Goal: Task Accomplishment & Management: Complete application form

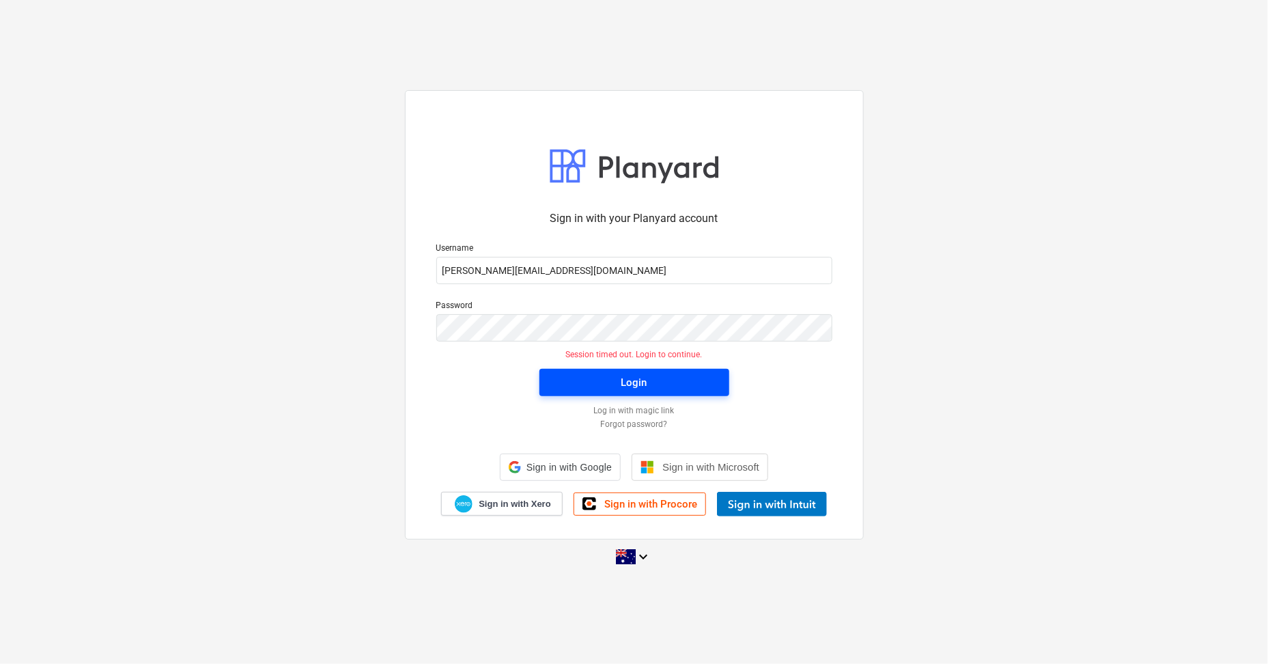
click at [660, 379] on span "Login" at bounding box center [634, 383] width 157 height 18
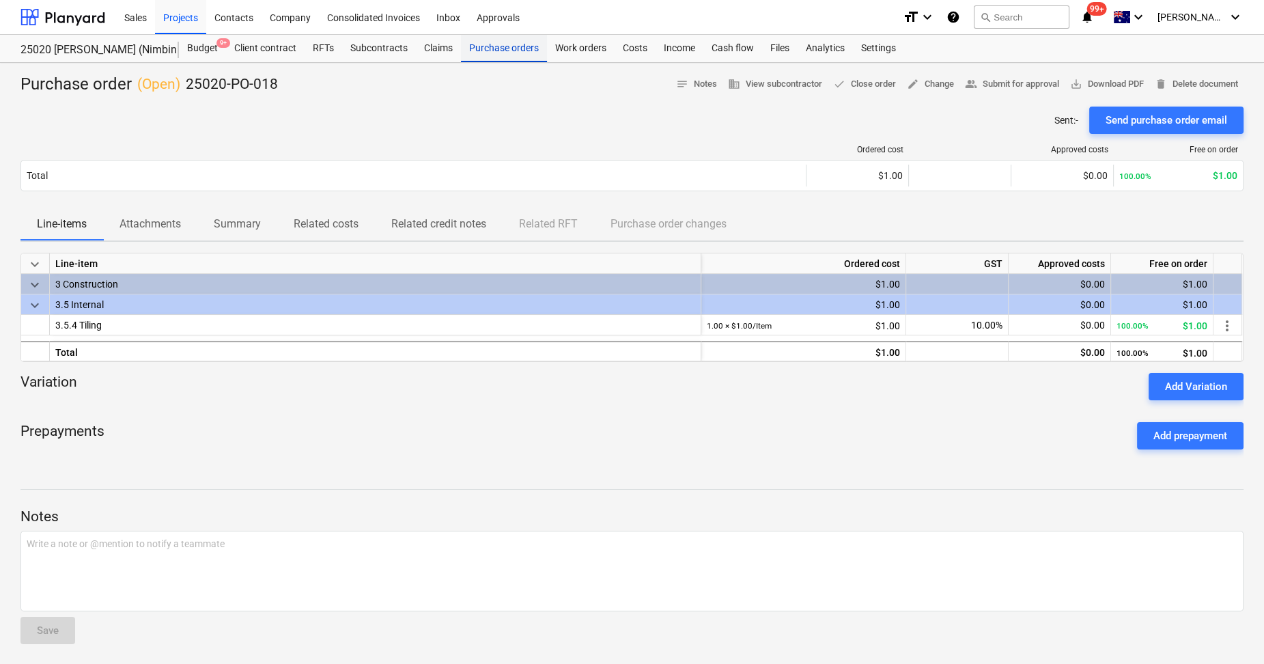
click at [510, 46] on div "Purchase orders" at bounding box center [504, 48] width 86 height 27
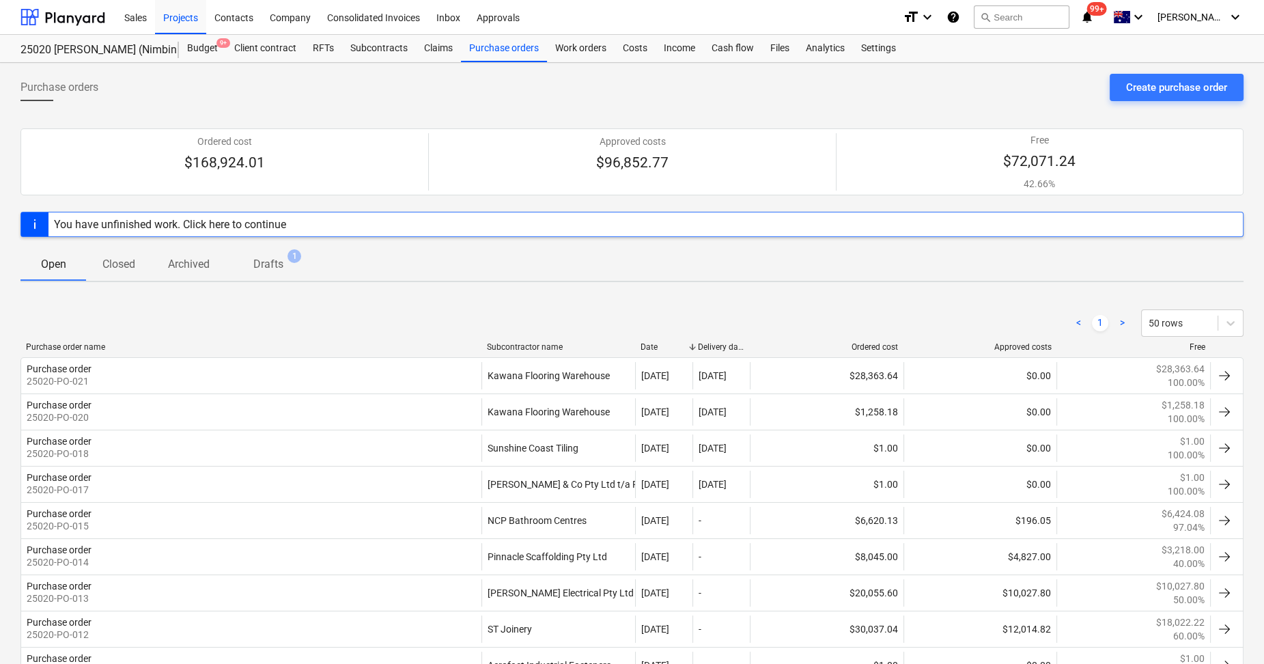
click at [269, 258] on p "Drafts" at bounding box center [268, 264] width 30 height 16
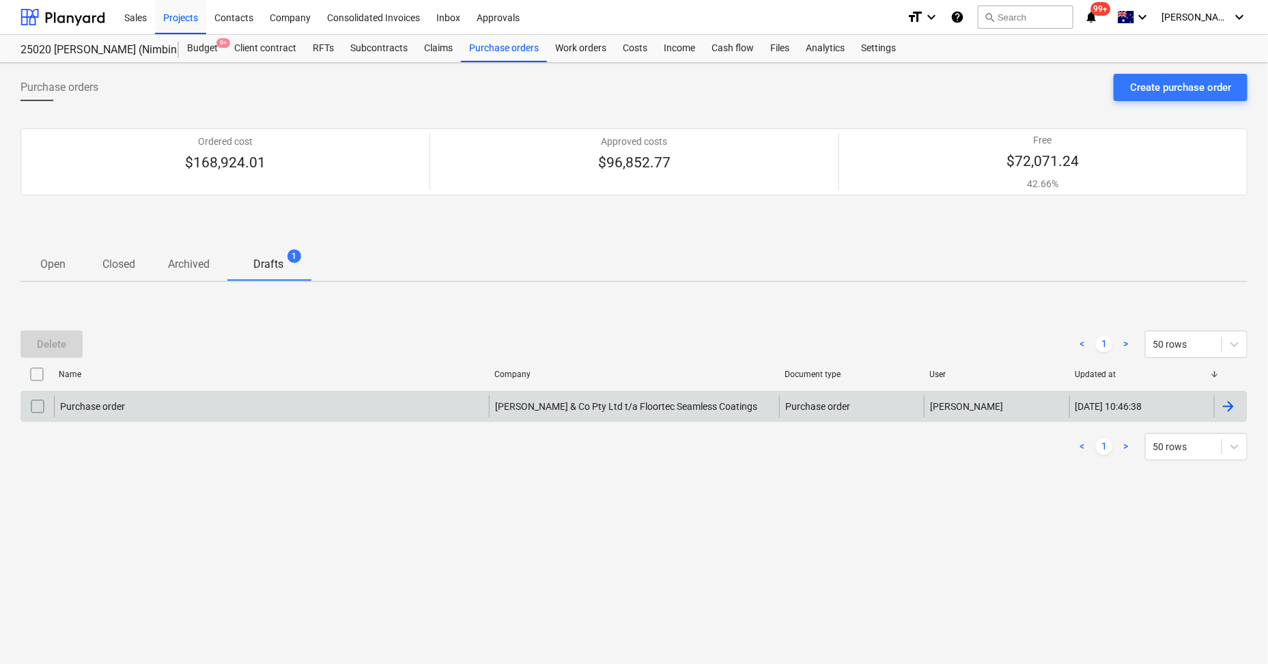
click at [233, 401] on div "Purchase order" at bounding box center [271, 406] width 435 height 22
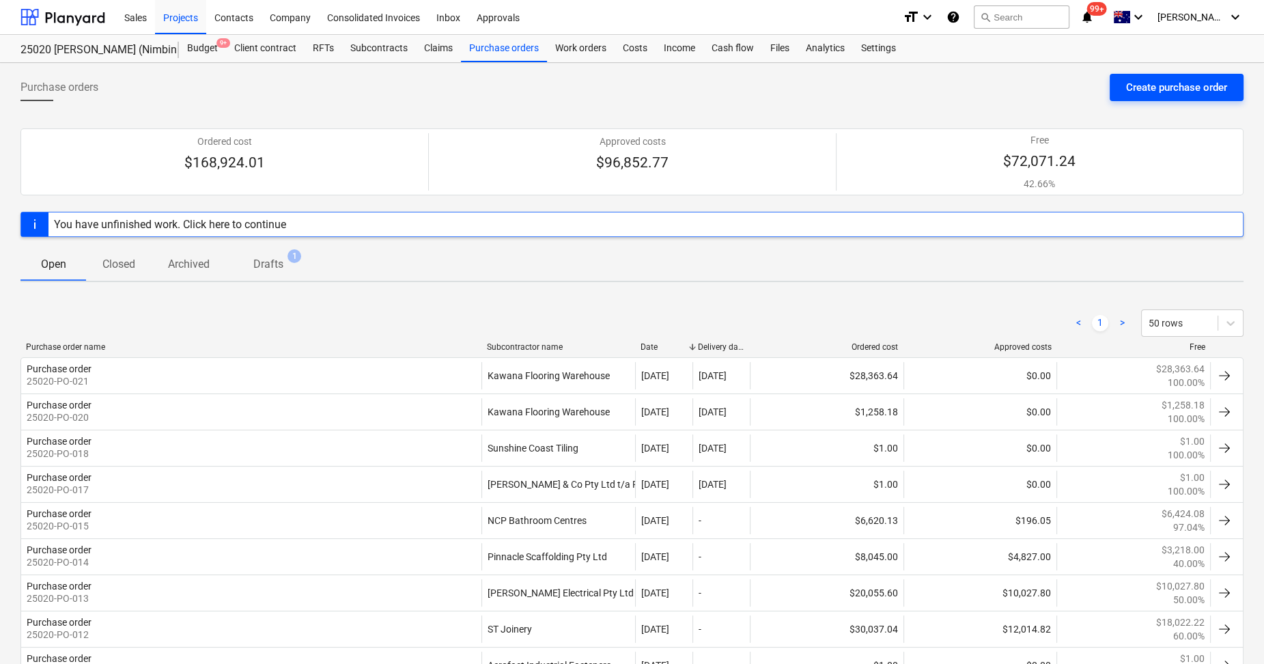
click at [1155, 85] on div "Create purchase order" at bounding box center [1176, 88] width 101 height 18
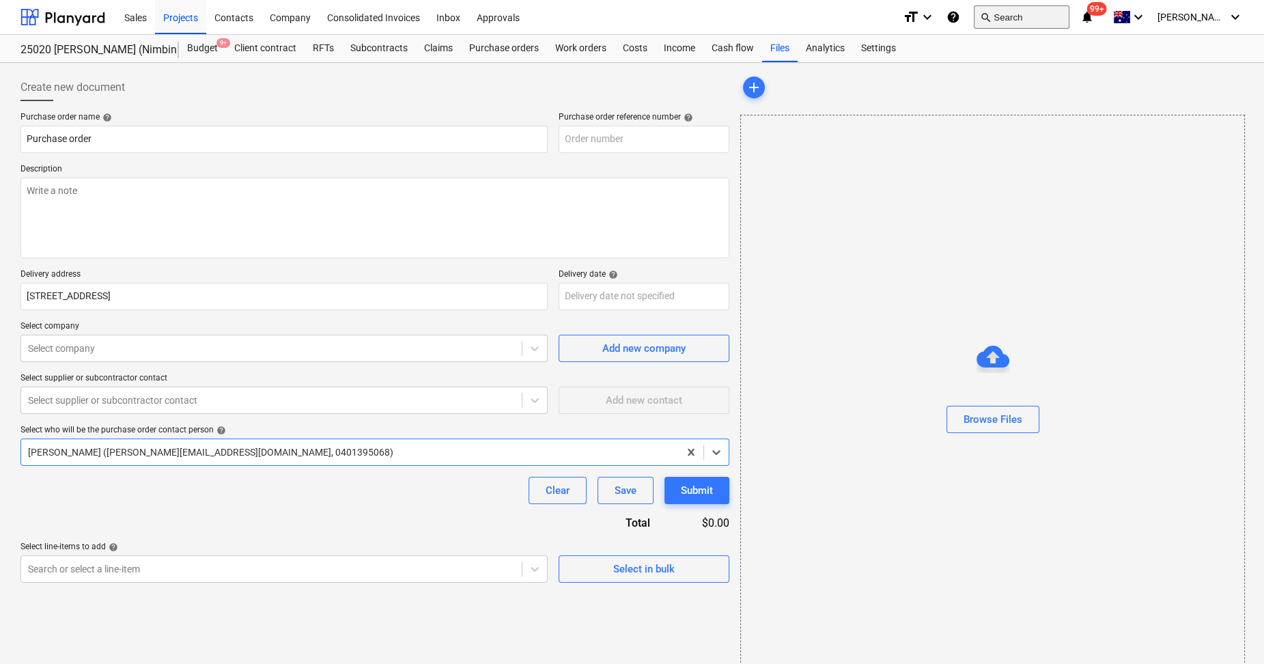
type textarea "x"
type input "25020-PO-022"
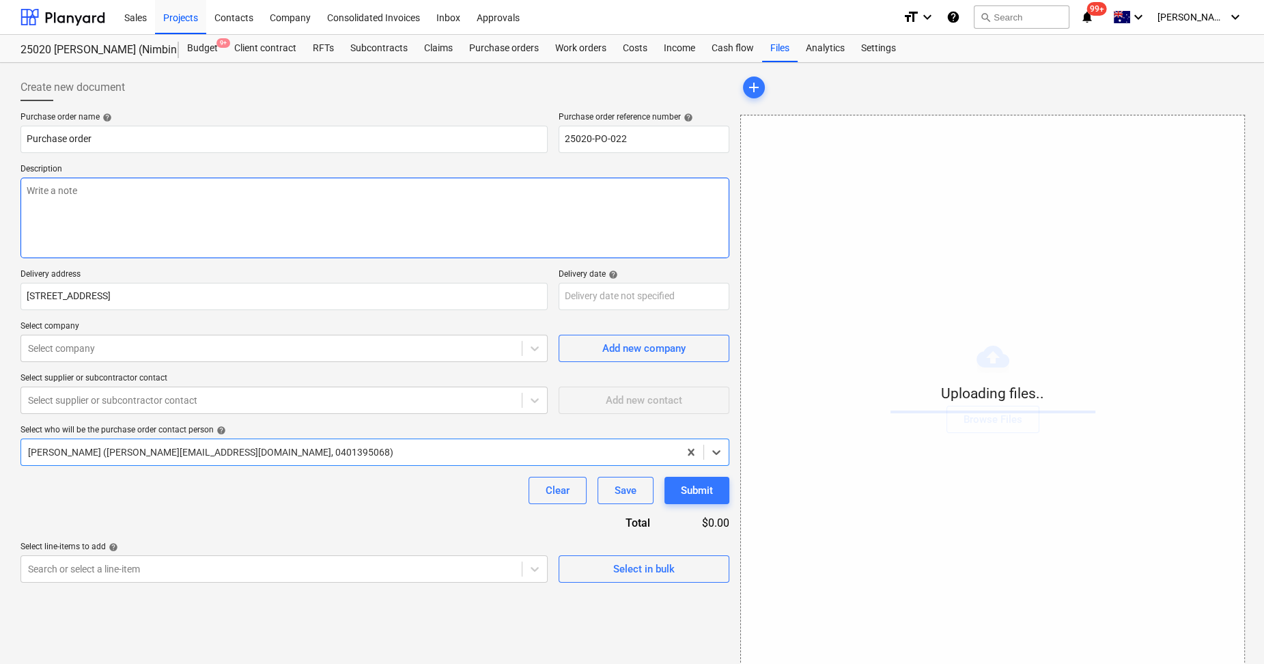
click at [98, 190] on textarea at bounding box center [374, 218] width 709 height 81
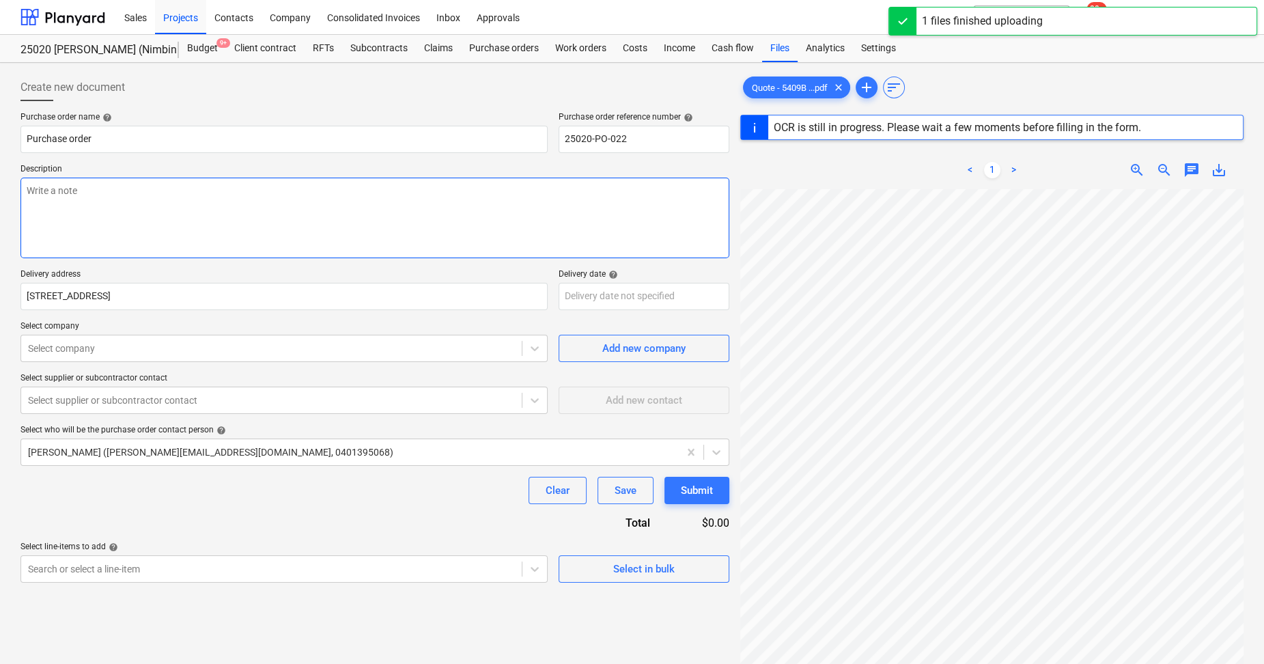
type textarea "x"
type textarea "s"
type textarea "x"
type textarea "sup"
type textarea "x"
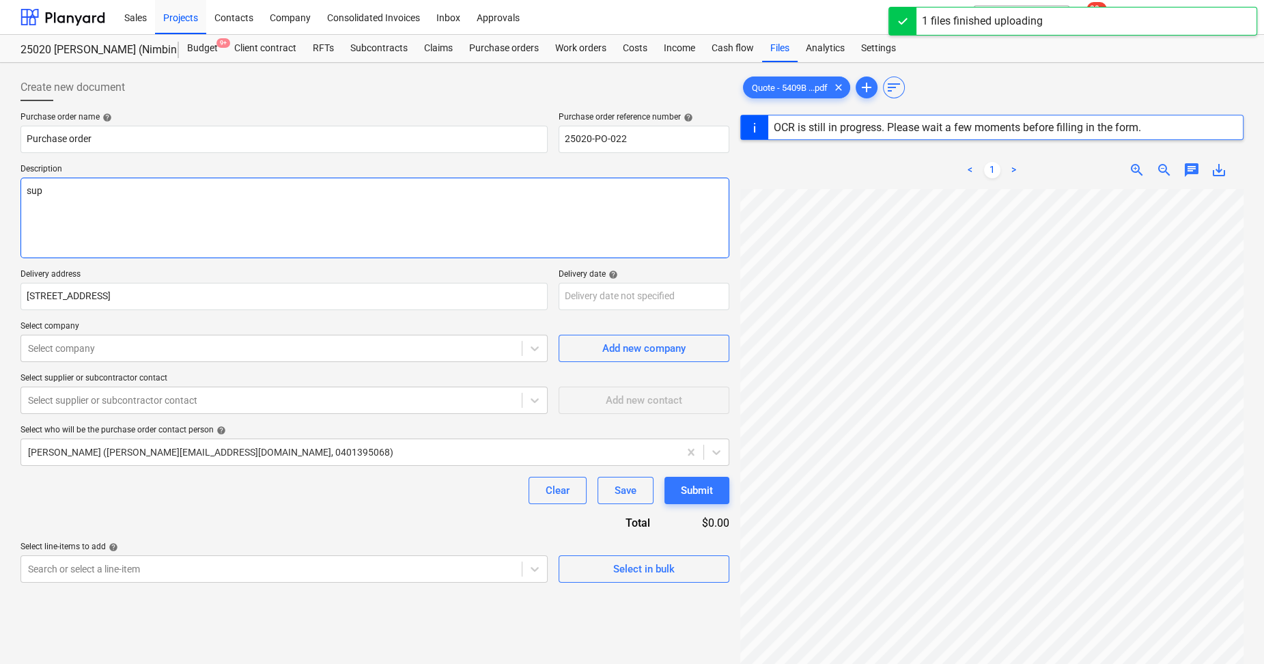
type textarea "supp"
type textarea "x"
type textarea "suppp"
type textarea "x"
type textarea "supppl"
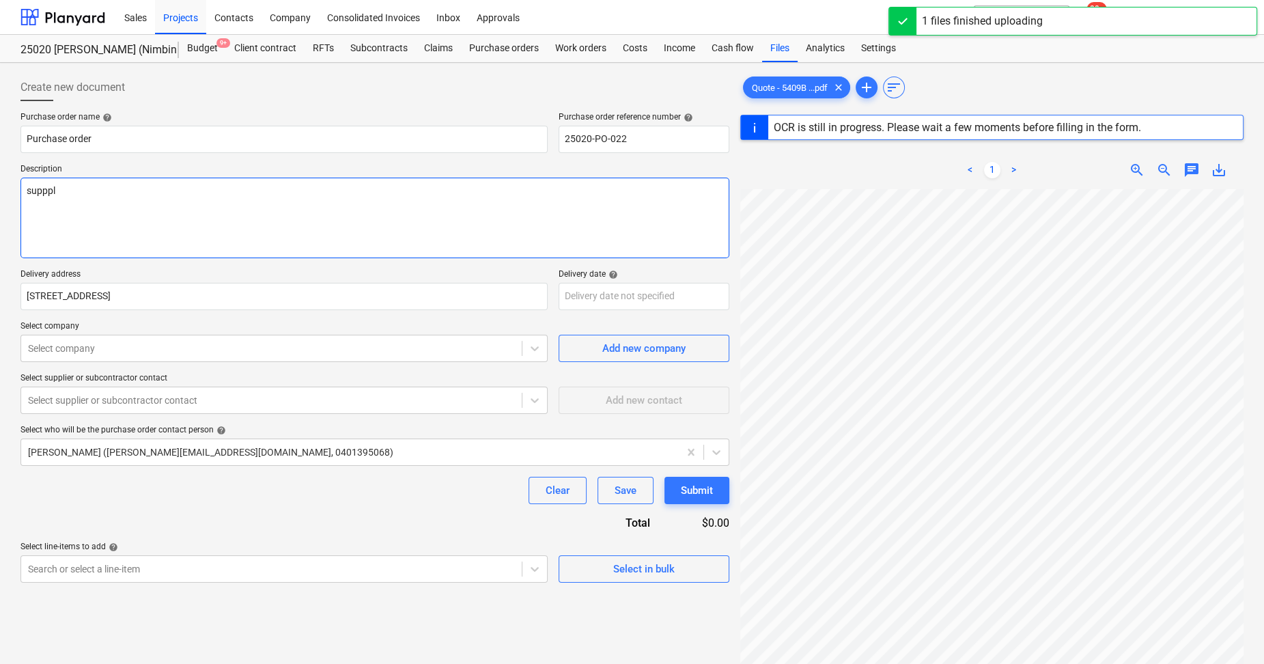
type textarea "x"
type textarea "suppplu"
type textarea "x"
type textarea "suppplu"
type textarea "x"
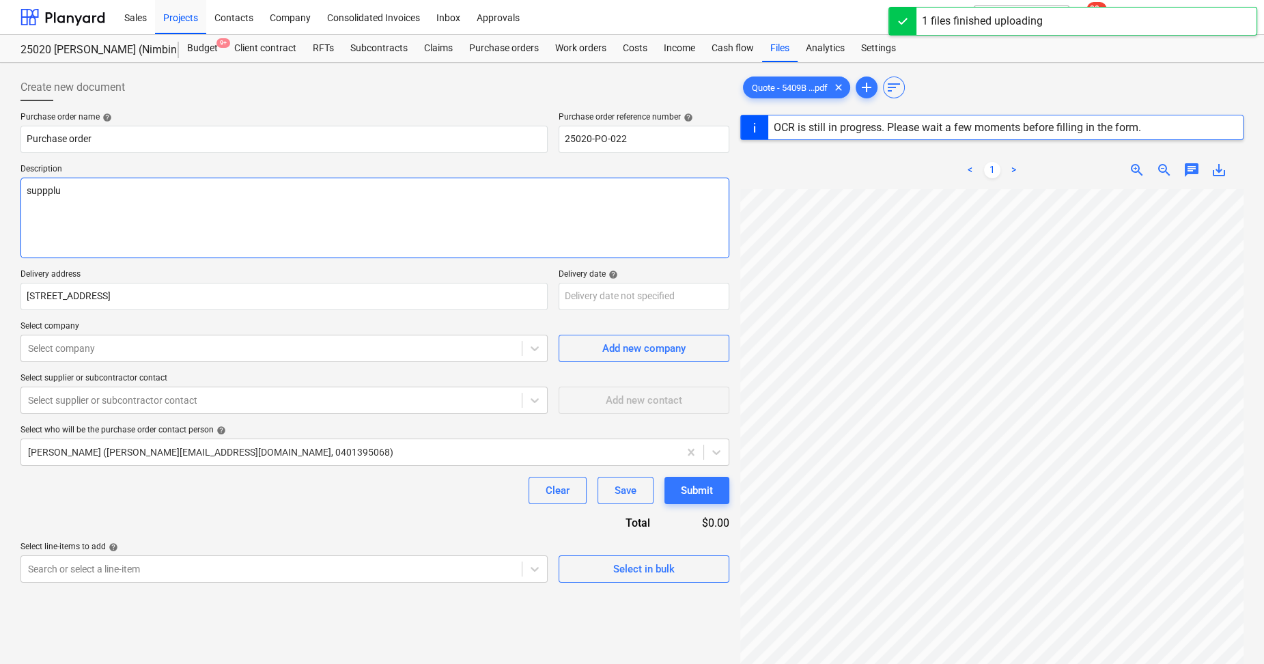
type textarea "suppplu"
type textarea "x"
type textarea "supppl"
type textarea "x"
type textarea "suppply"
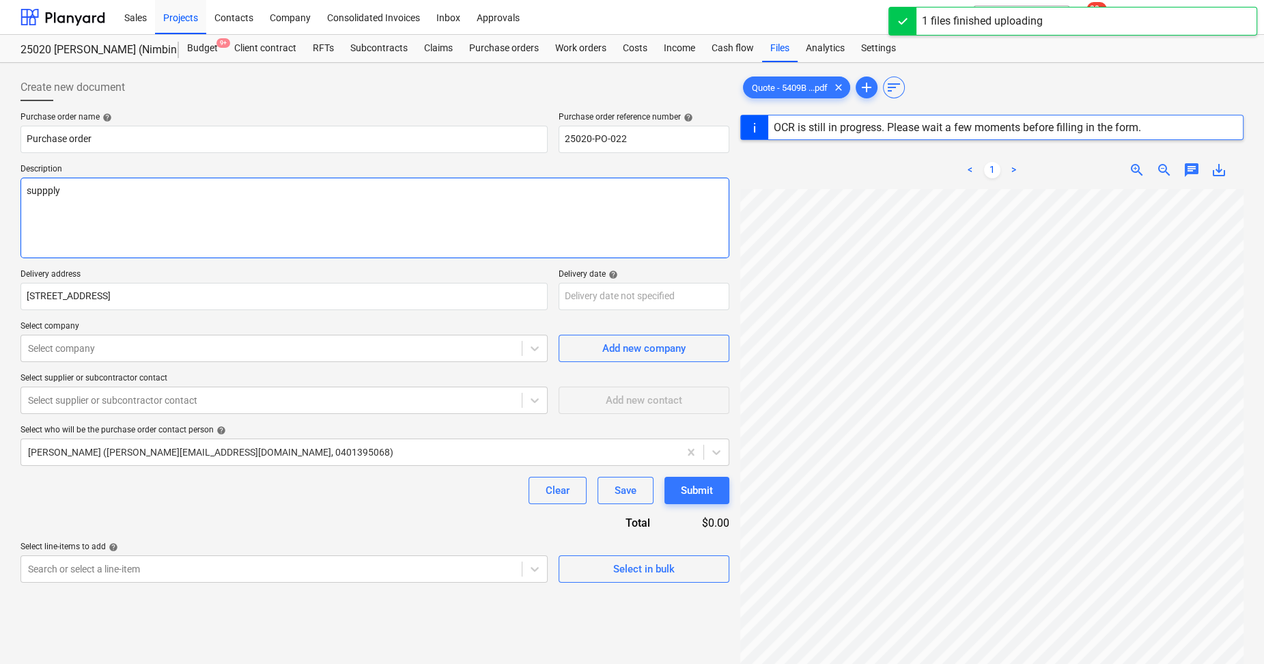
type textarea "x"
type textarea "suppply"
type textarea "x"
type textarea "suppply i"
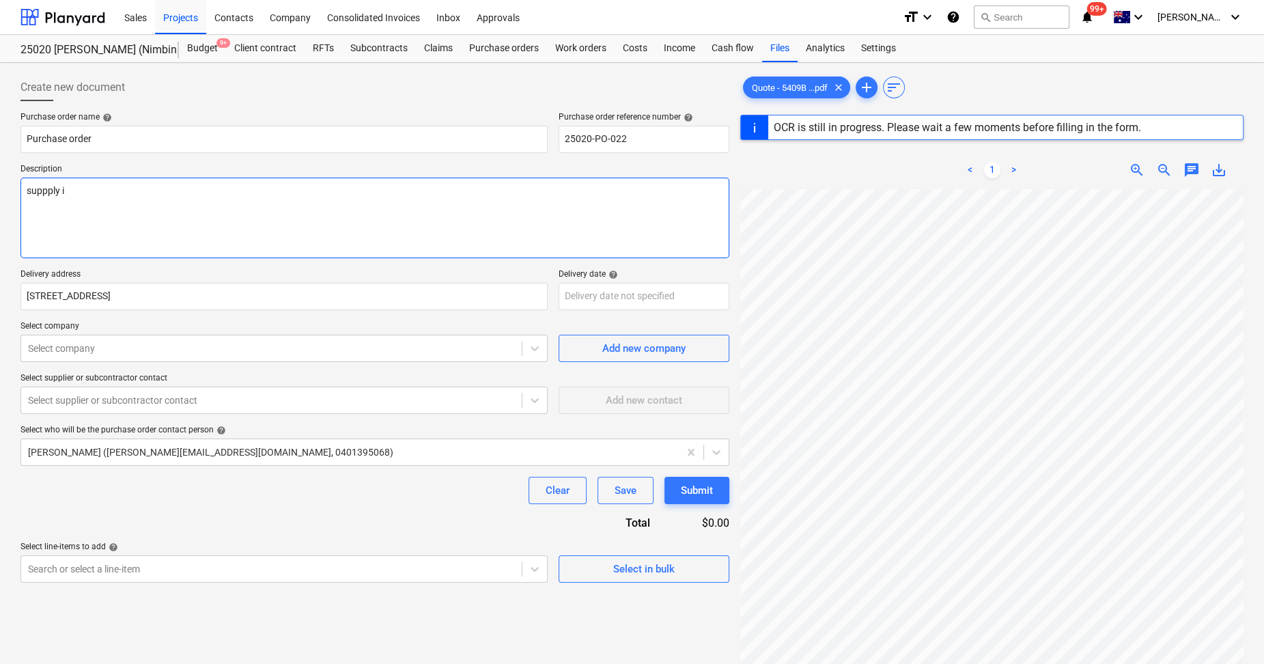
type textarea "x"
type textarea "suppply in"
type textarea "x"
type textarea "suppply ins"
type textarea "x"
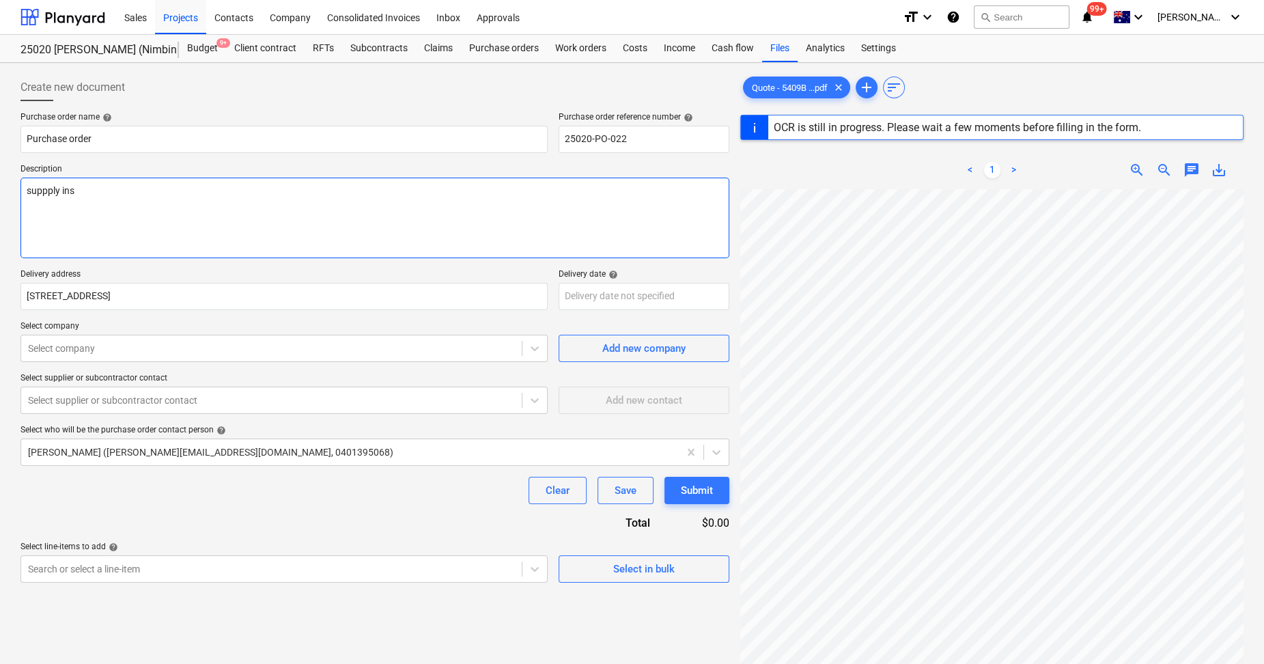
type textarea "suppply inst"
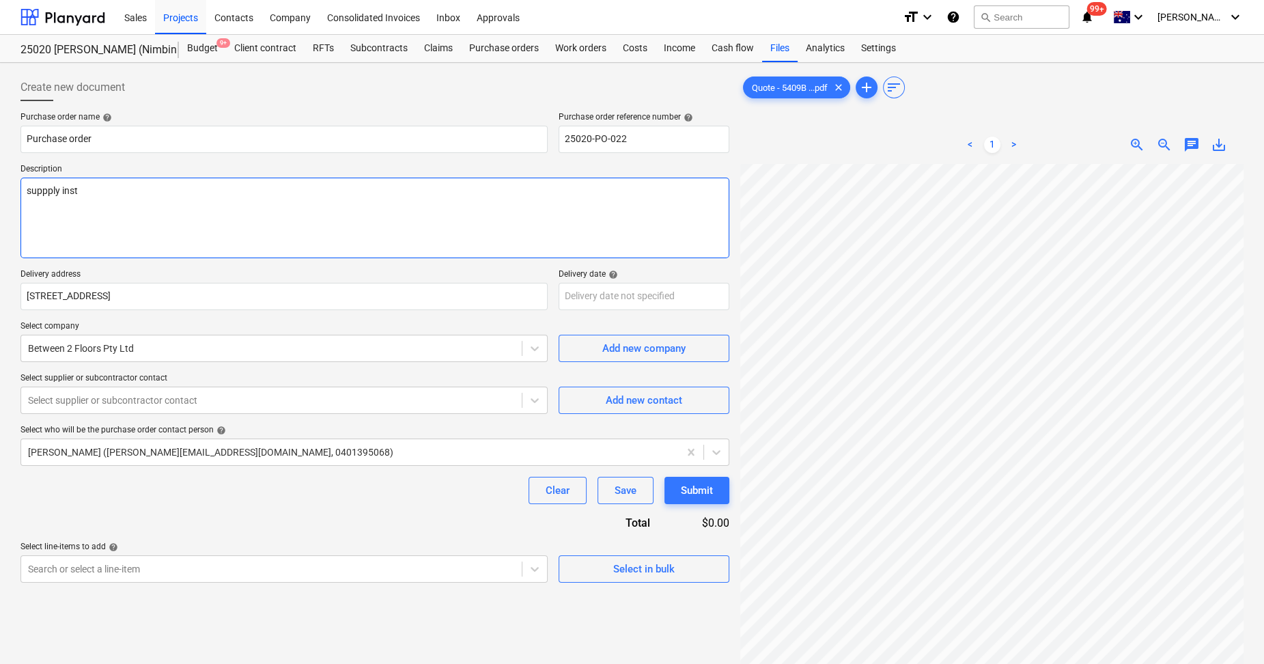
type textarea "x"
type textarea "suppply ins"
type textarea "x"
type textarea "suppply in"
type textarea "x"
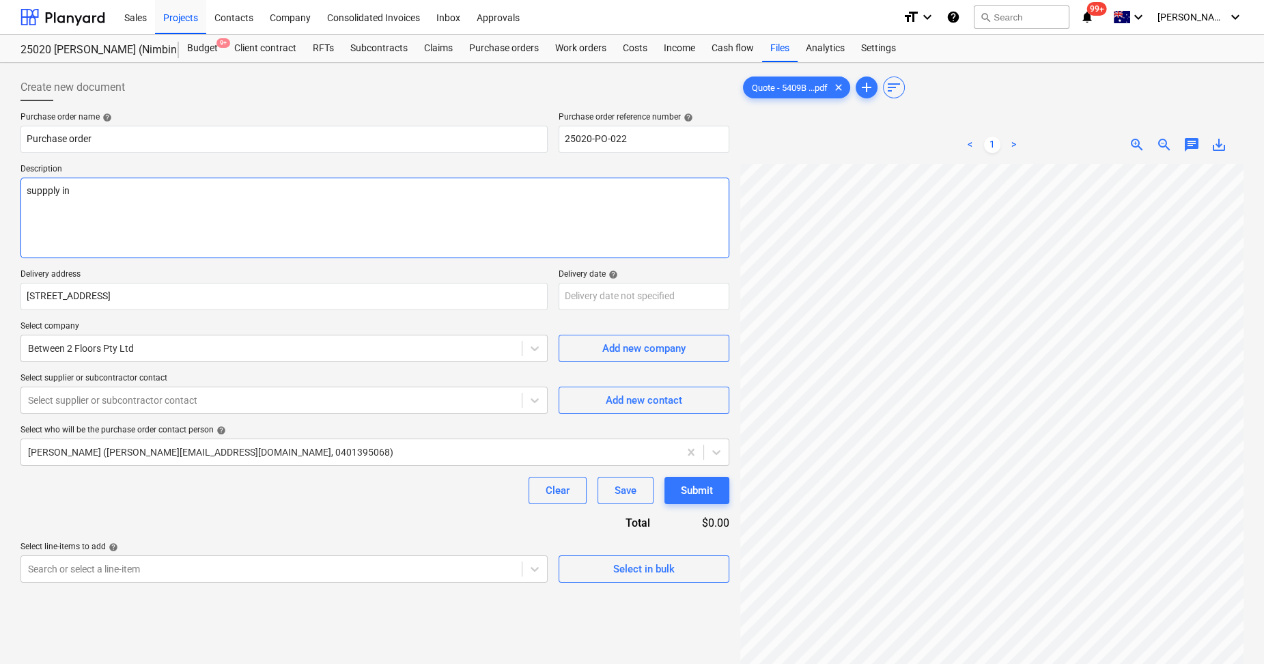
type textarea "suppply i"
type textarea "x"
type textarea "suppply"
type textarea "x"
type textarea "suppply &"
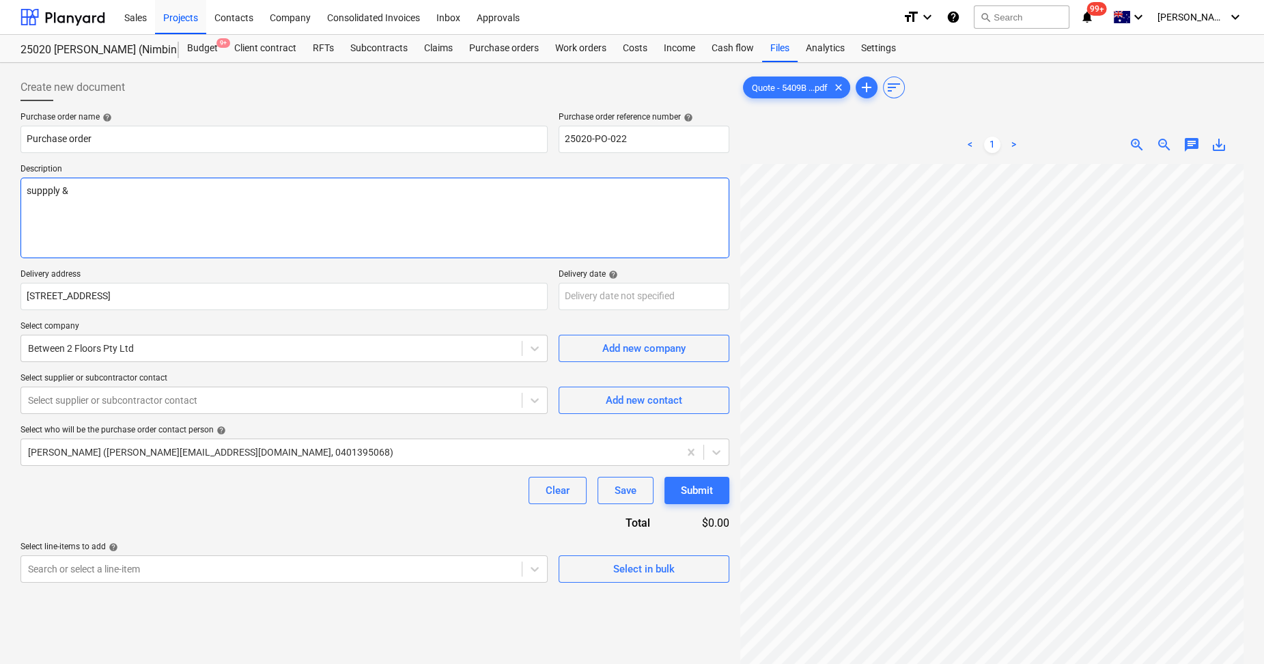
type textarea "x"
type textarea "suppply &"
type textarea "x"
type textarea "suppply & i"
type textarea "x"
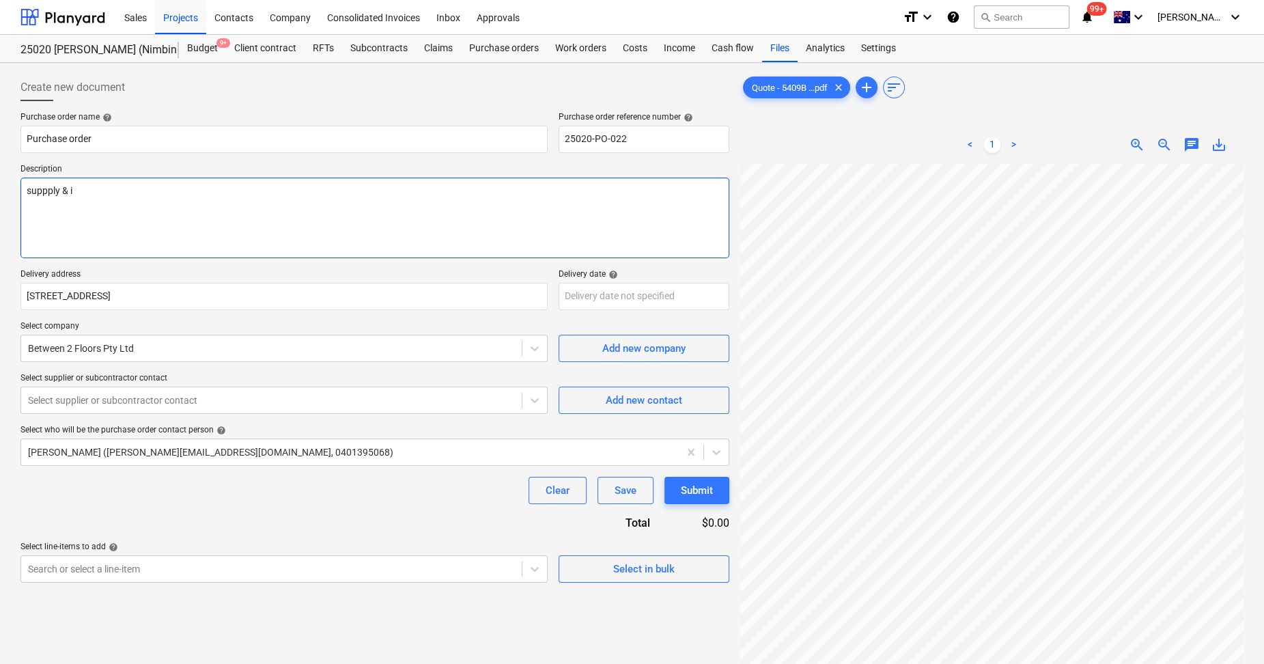
type textarea "suppply & in"
type textarea "x"
type textarea "suppply & ins"
type textarea "x"
type textarea "suppply & inst"
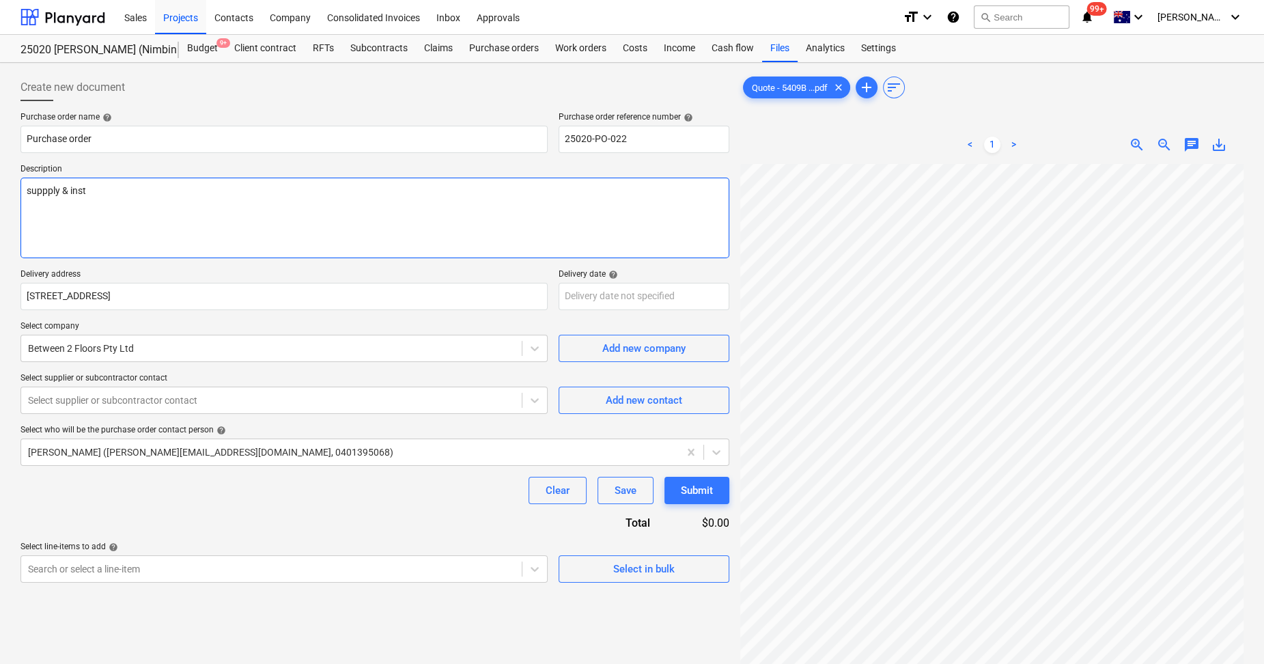
type textarea "x"
type textarea "suppply & insta"
type textarea "x"
type textarea "suppply & instal"
type textarea "x"
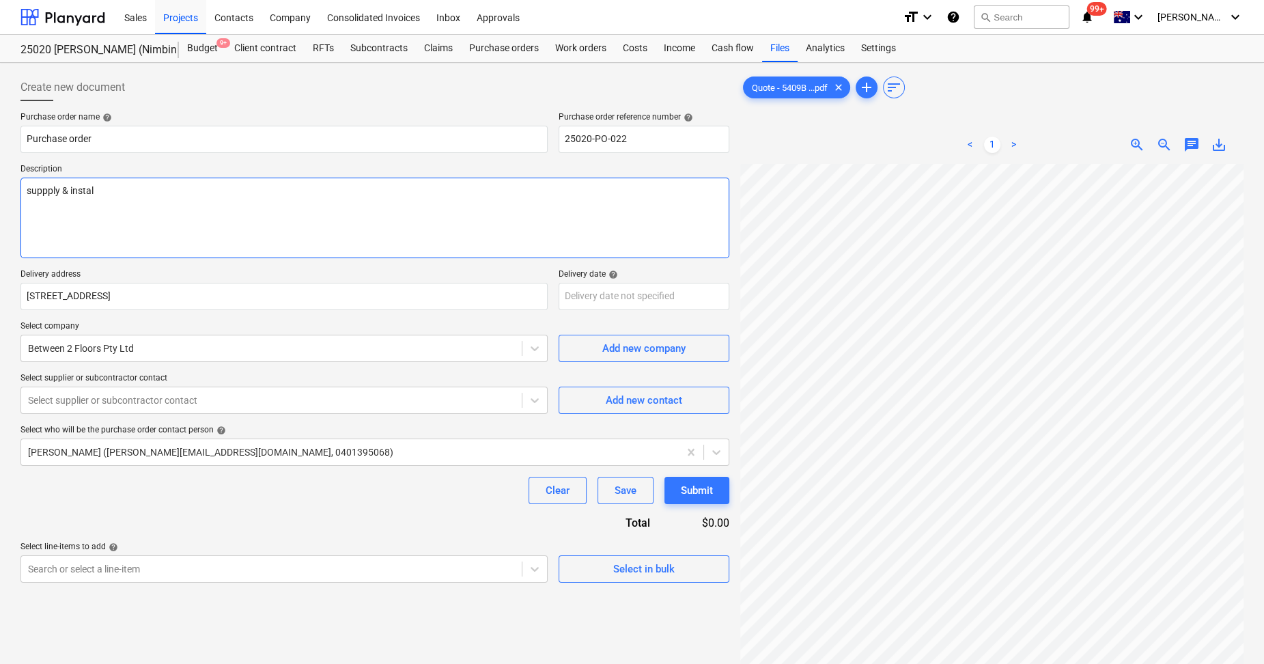
type textarea "suppply & install"
type textarea "x"
type textarea "suppply & install"
type textarea "x"
type textarea "suppply & install S"
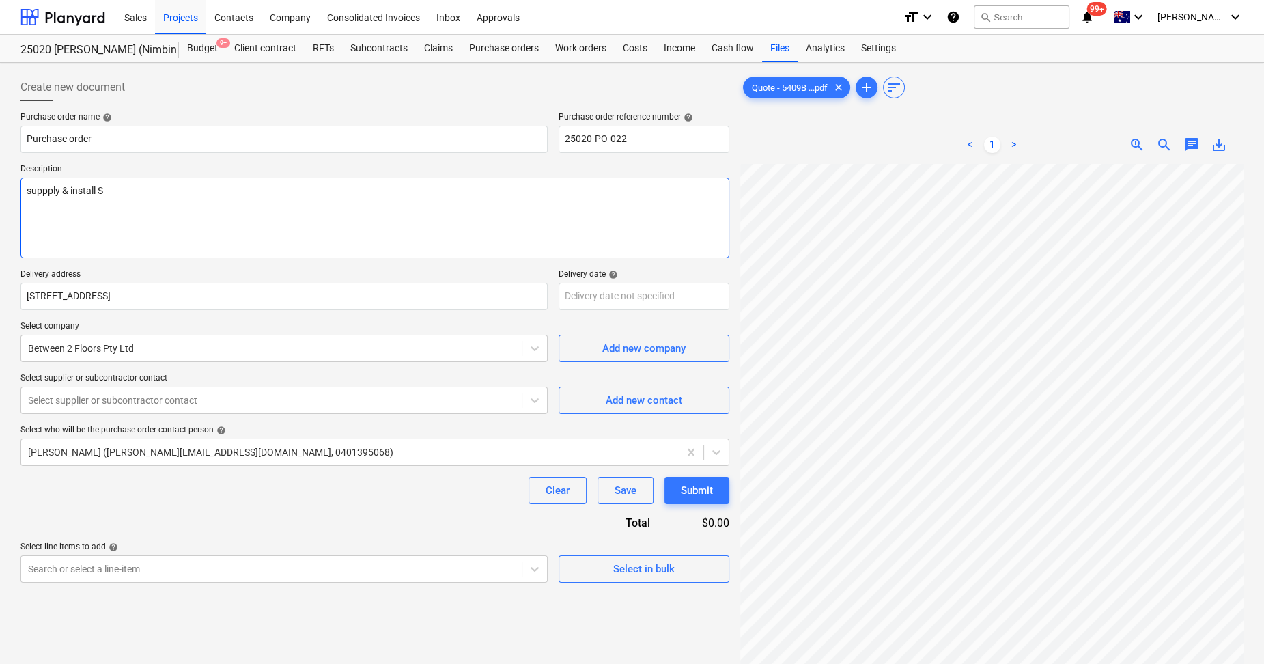
type textarea "x"
type textarea "suppply & install St"
type textarea "x"
type textarea "suppply & install Sta"
type textarea "x"
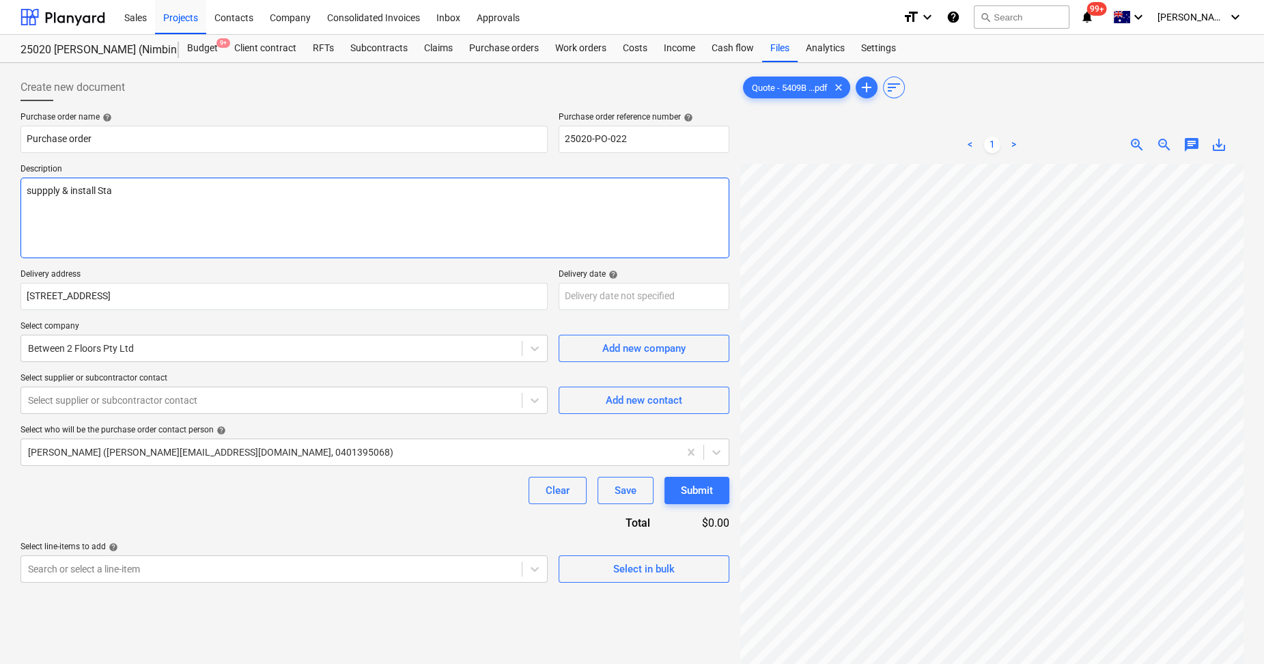
type textarea "suppply & install Stai"
type textarea "x"
type textarea "suppply & install Stait"
type textarea "x"
type textarea "suppply & install Stai"
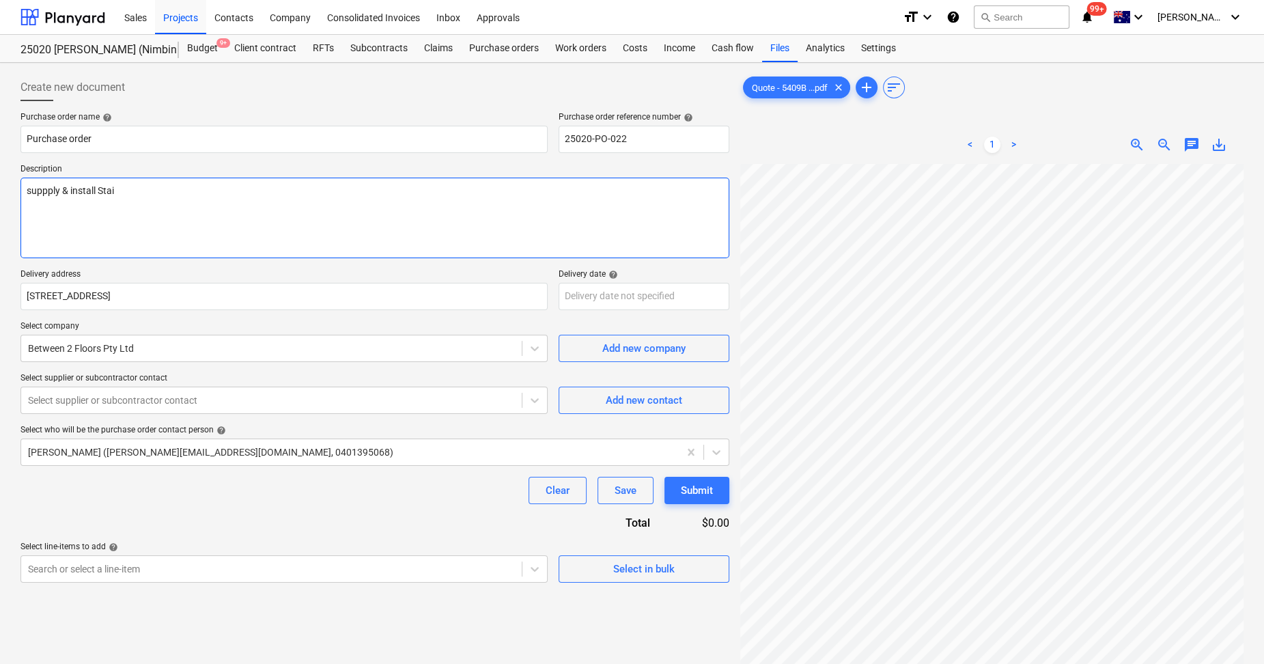
type textarea "x"
type textarea "suppply & install Stair"
type textarea "x"
type textarea "suppply & install Stairs"
type textarea "x"
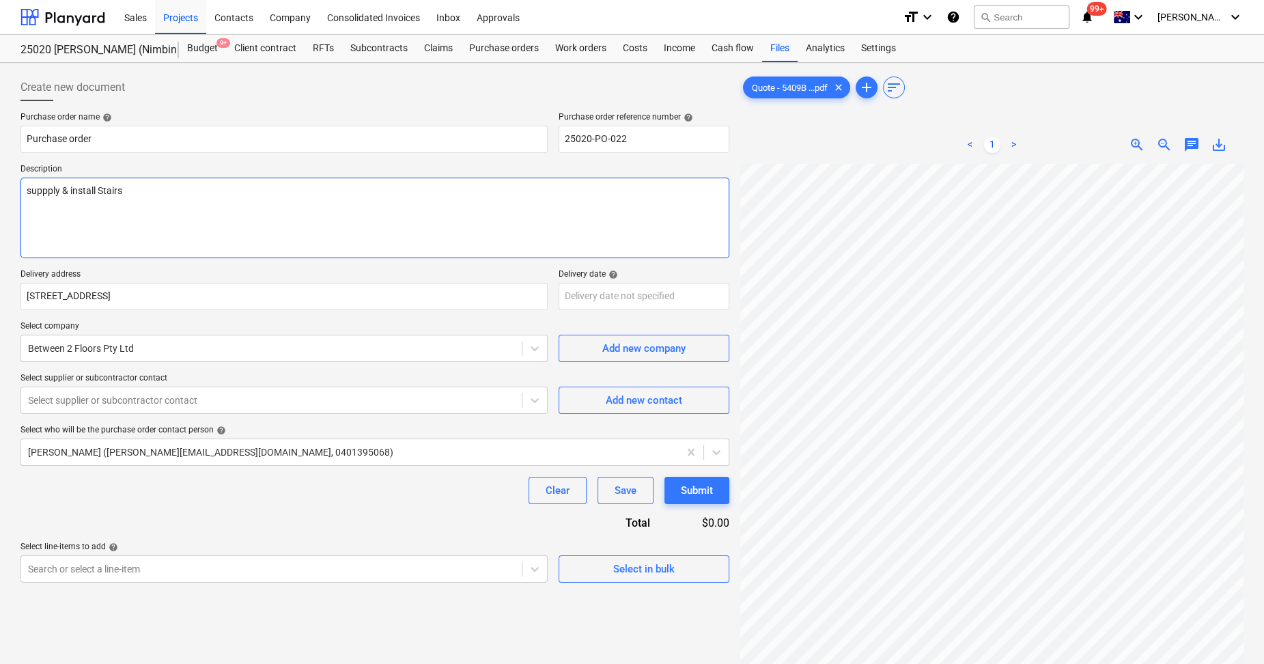
type textarea "suppply & install Stairs"
type textarea "x"
type textarea "suppply & install Stairs a"
type textarea "x"
type textarea "suppply & install Stairs an"
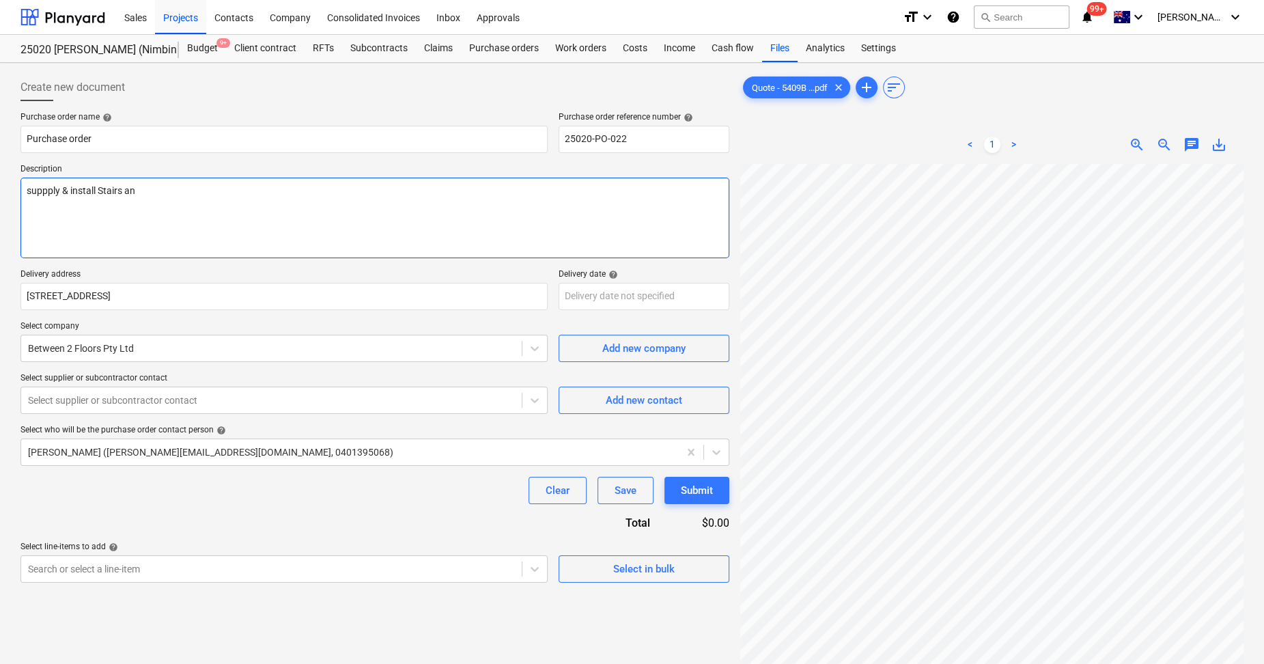
type textarea "x"
type textarea "suppply & install Stairs and"
type textarea "x"
type textarea "suppply & install Stairs and"
type textarea "x"
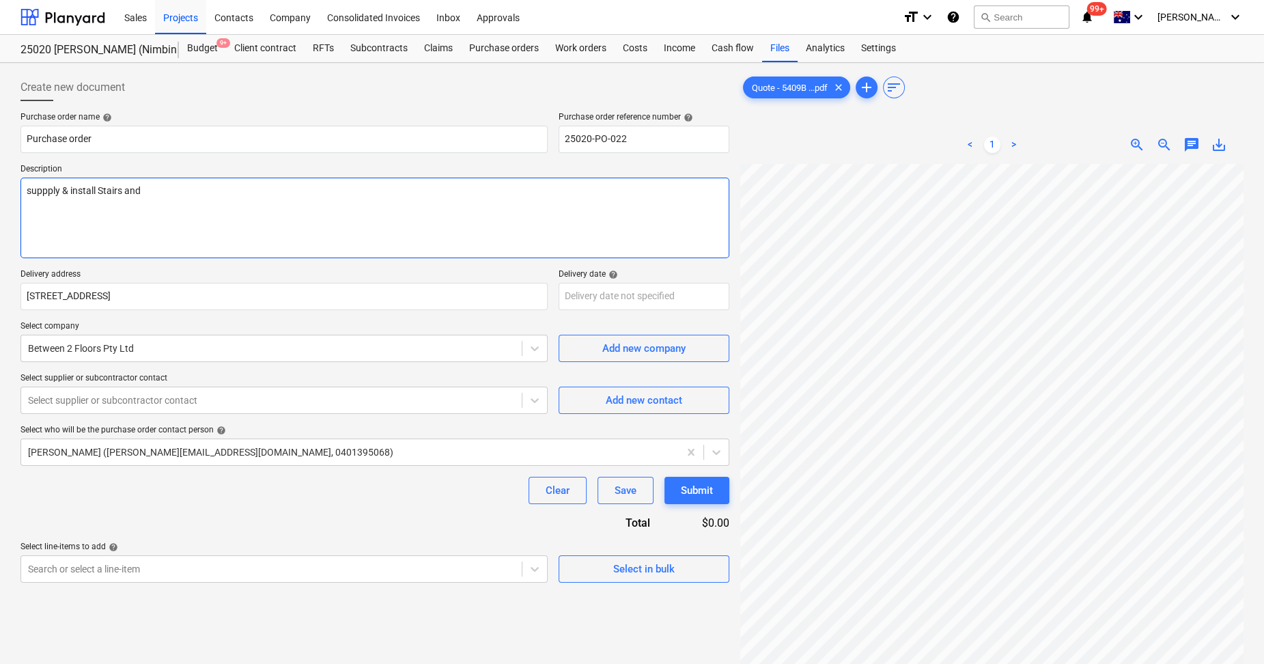
type textarea "suppply & install Stairs and h"
type textarea "x"
type textarea "suppply & install Stairs and ha"
type textarea "x"
type textarea "suppply & install Stairs and h"
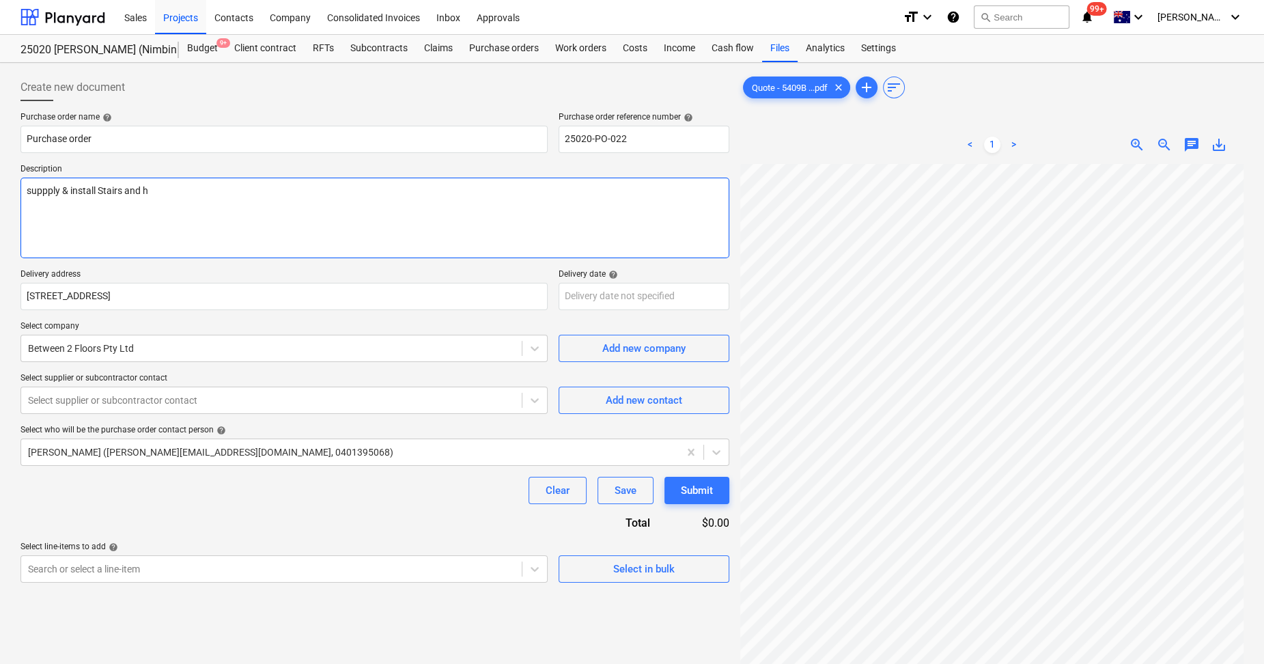
type textarea "x"
type textarea "suppply & install Stairs and"
type textarea "x"
type textarea "suppply & install Stairs and"
type textarea "x"
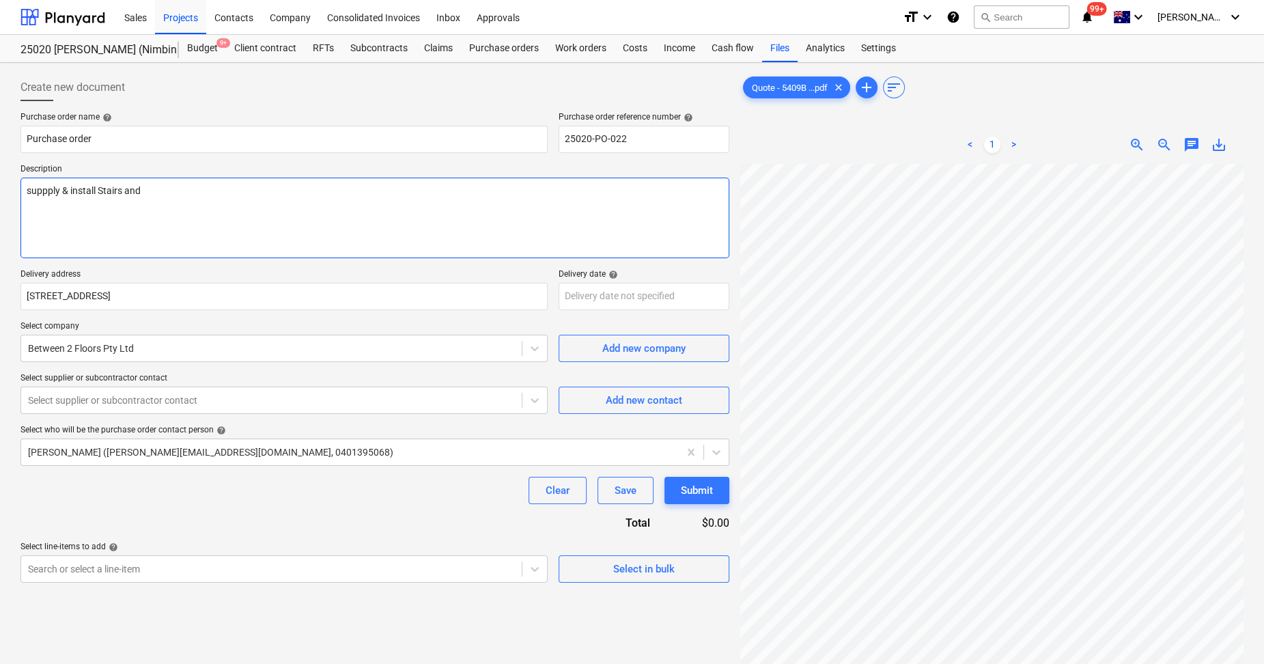
type textarea "suppply & install Stairs an"
type textarea "x"
type textarea "suppply & install Stairs a"
type textarea "x"
type textarea "suppply & install Stairs"
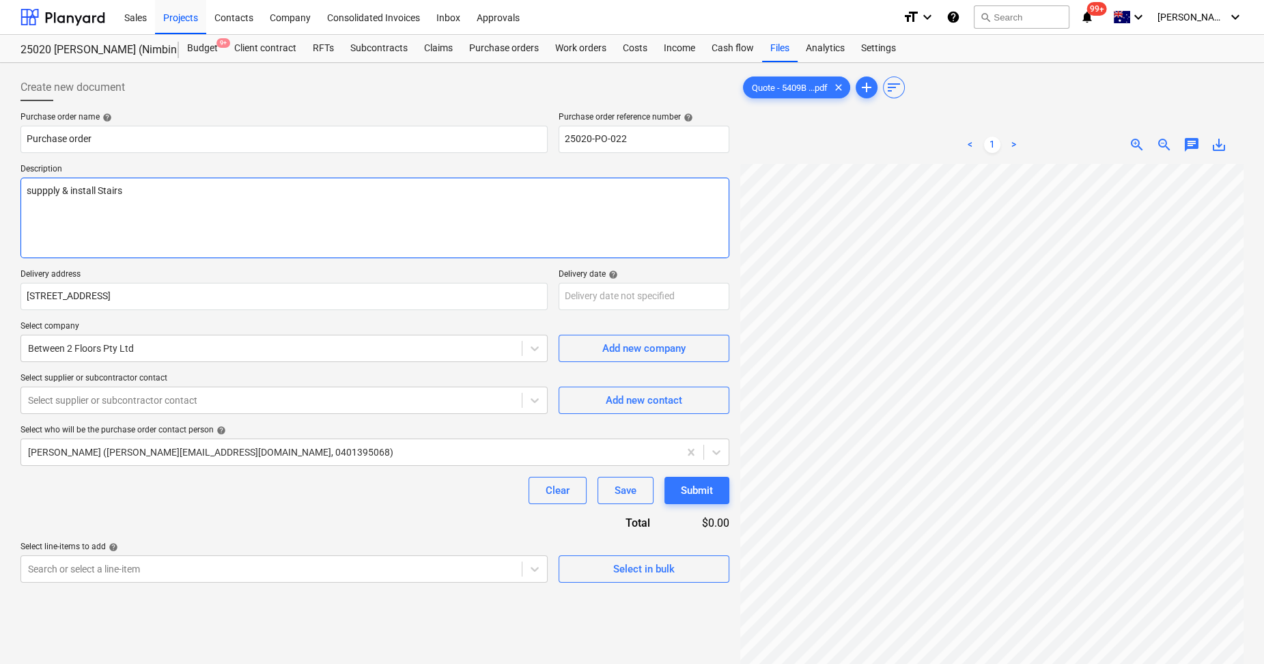
type textarea "x"
type textarea "suppply & install Stairs &"
type textarea "x"
type textarea "suppply & install Stairs &"
type textarea "x"
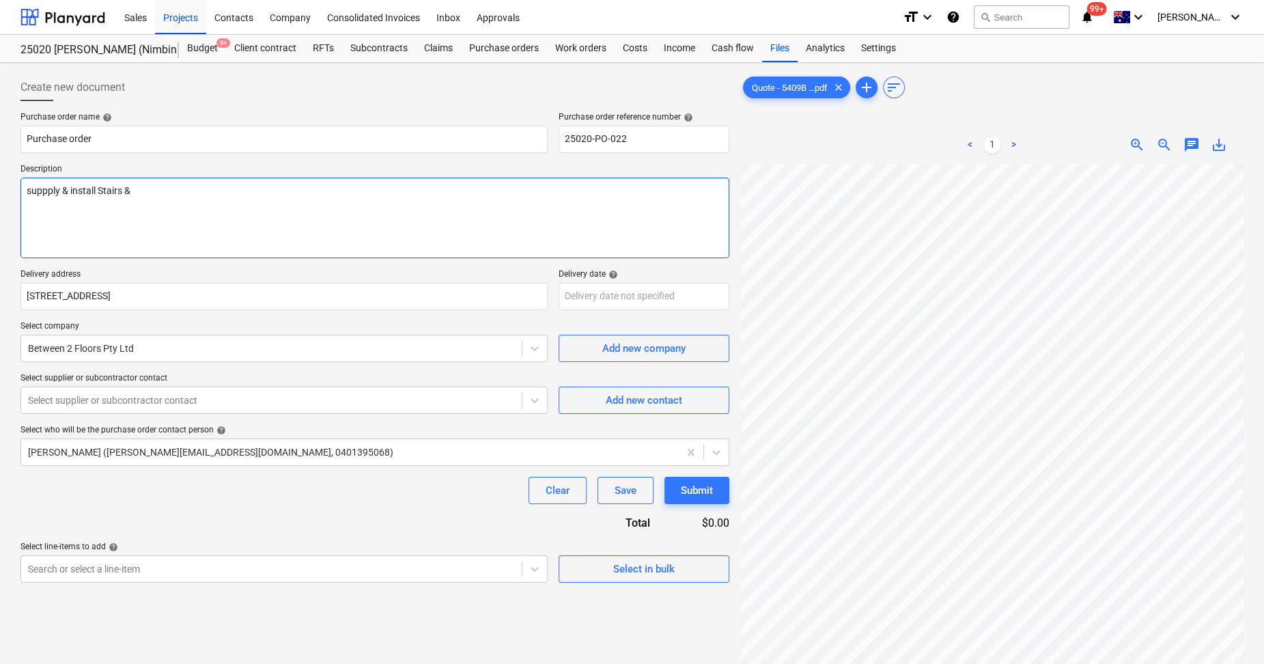
type textarea "suppply & install Stairs & h"
type textarea "x"
type textarea "suppply & install Stairs & ha"
type textarea "x"
type textarea "suppply & install Stairs & han"
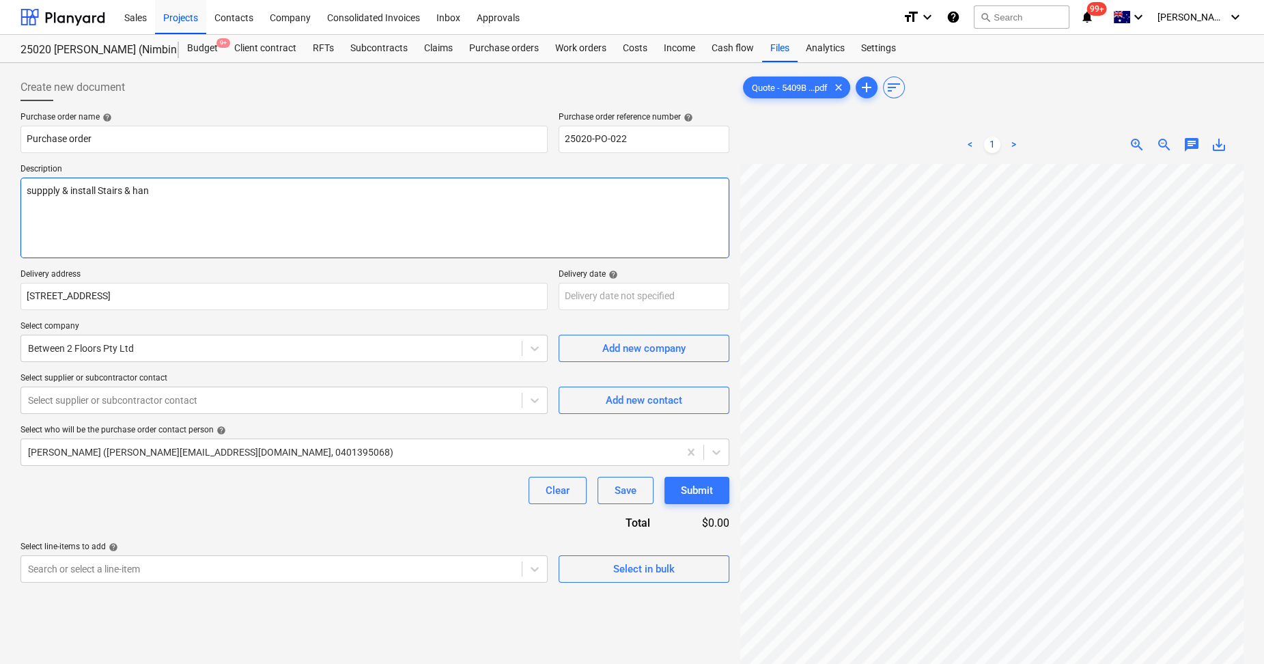
type textarea "x"
type textarea "suppply & install Stairs & hand"
type textarea "x"
type textarea "suppply & install Stairs & handr"
type textarea "x"
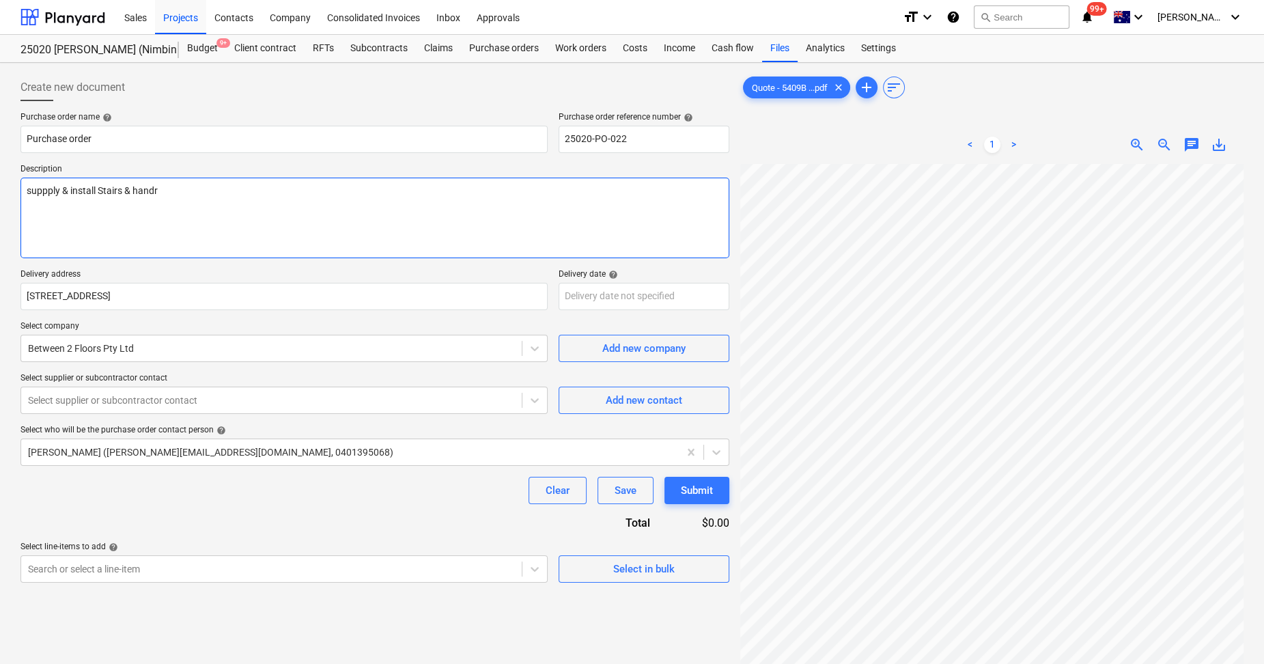
type textarea "suppply & install Stairs & handra"
type textarea "x"
type textarea "suppply & install Stairs & handrai"
type textarea "x"
type textarea "suppply & install Stairs & handrail"
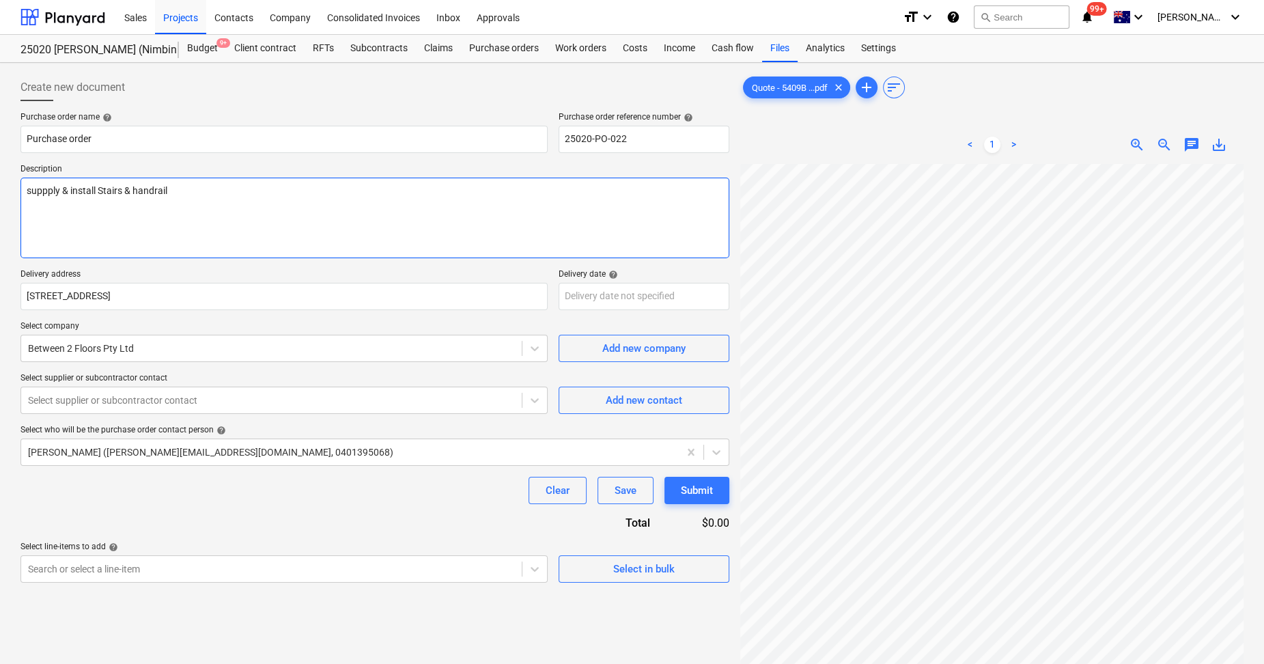
type textarea "x"
type textarea "suppply & install Stairs & handrail"
type textarea "x"
type textarea "supply & install Stairs & handrail"
click at [39, 195] on textarea "supply & install Stairs & handrail" at bounding box center [374, 218] width 709 height 81
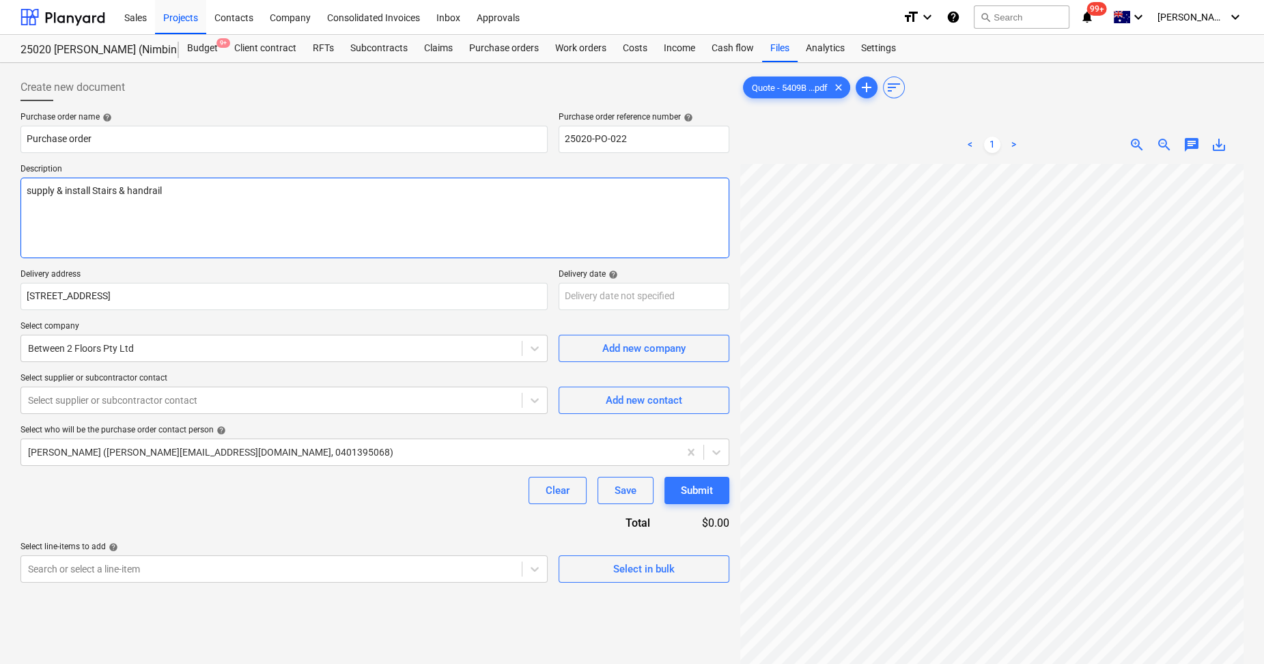
type textarea "x"
type textarea "upply & install Stairs & handrail"
type textarea "x"
type textarea "Supply & install Stairs & handrail"
click at [31, 205] on textarea "Supply & install Stairs & handrail" at bounding box center [374, 218] width 709 height 81
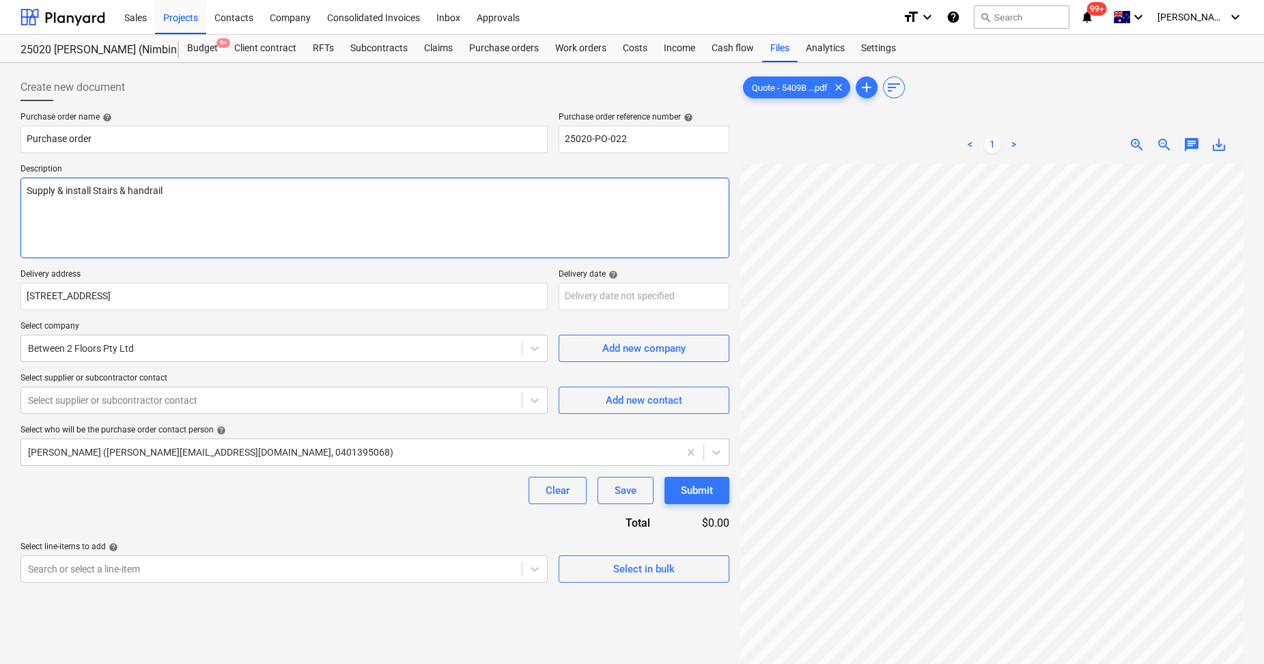
click at [174, 193] on textarea "Supply & install Stairs & handrail" at bounding box center [374, 218] width 709 height 81
type textarea "x"
type textarea "Supply & install Stairs & handrail"
type textarea "x"
type textarea "Supply & install Stairs & handrail Q"
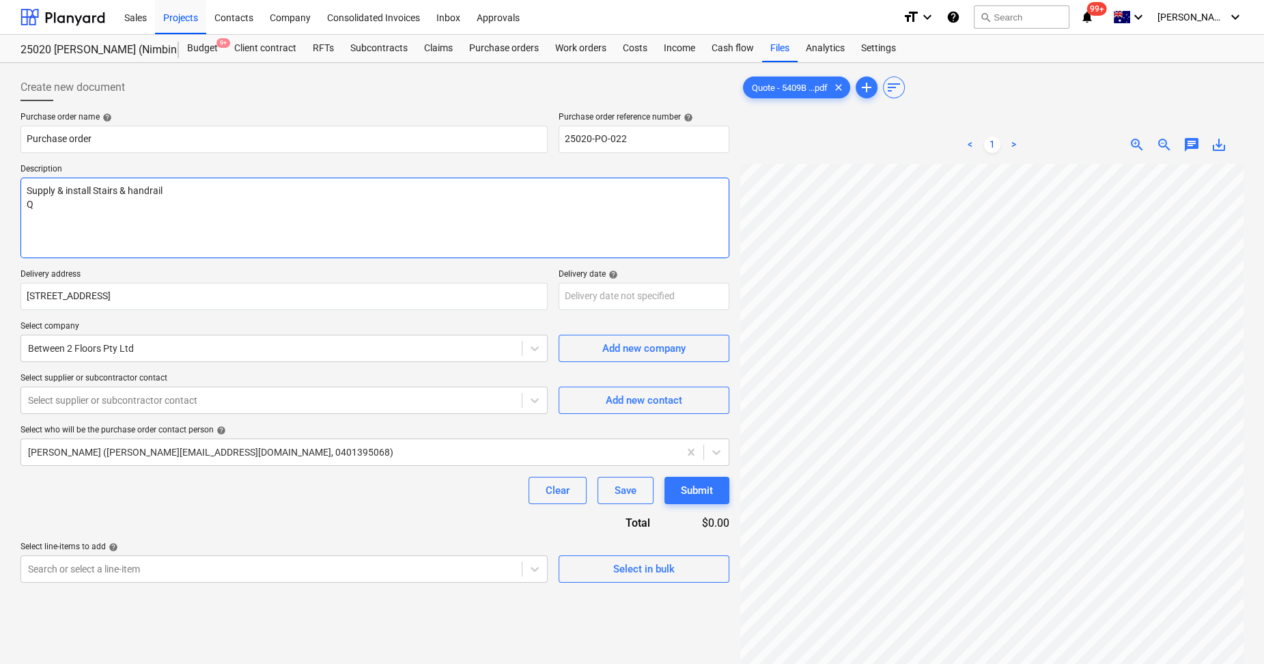
type textarea "x"
type textarea "Supply & install Stairs & handrail Qu"
type textarea "x"
type textarea "Supply & install Stairs & handrail Quo"
type textarea "x"
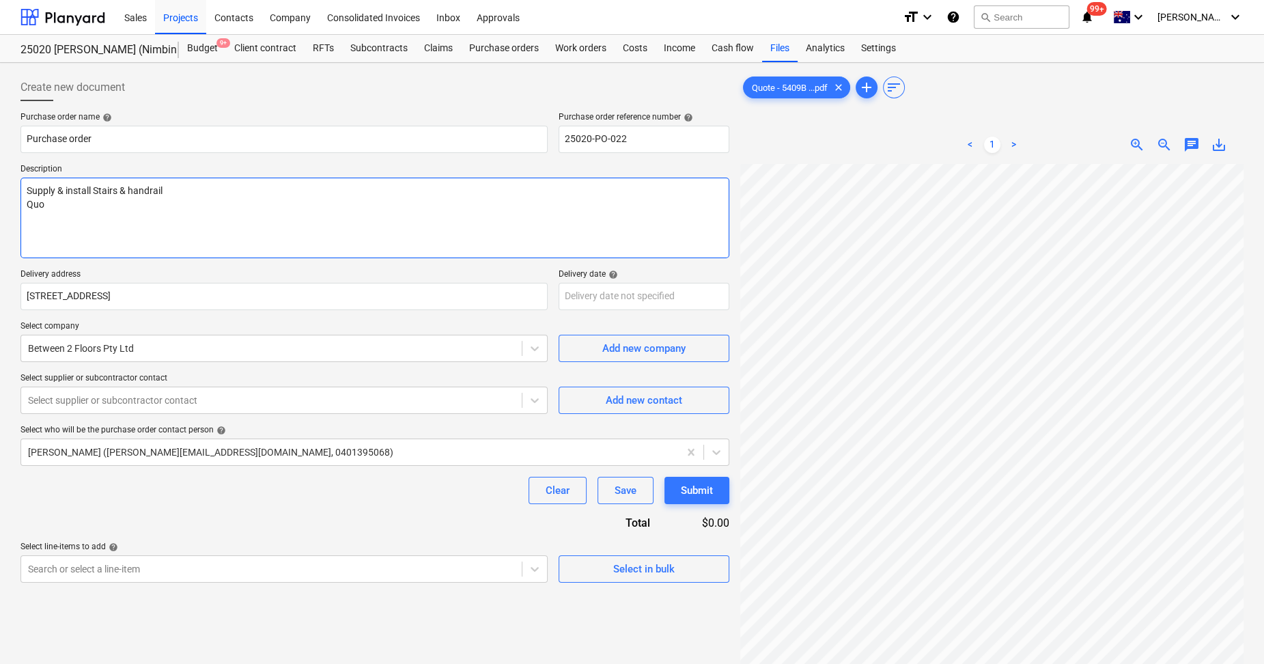
type textarea "Supply & install Stairs & handrail Quot"
type textarea "x"
type textarea "Supply & install Stairs & handrail Quote"
type textarea "x"
type textarea "Supply & install Stairs & handrail Quoted"
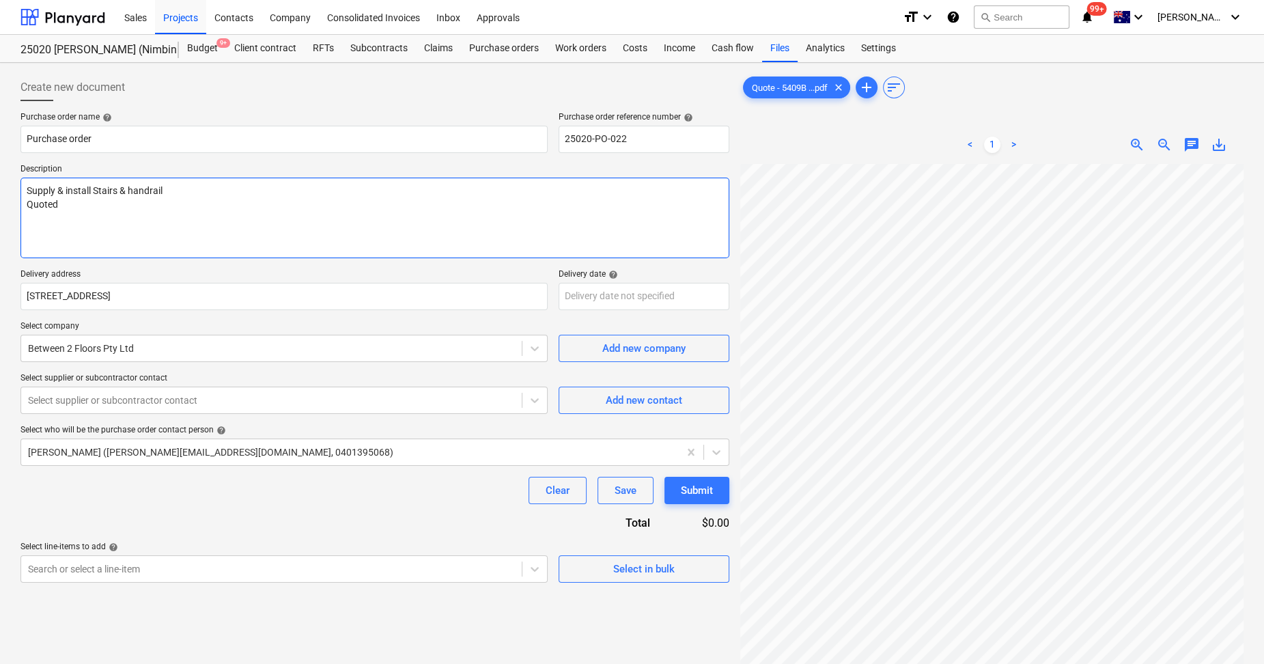
type textarea "x"
type textarea "Supply & install Stairs & handrail Quote"
type textarea "x"
type textarea "Supply & install Stairs & handrail Quote"
type textarea "x"
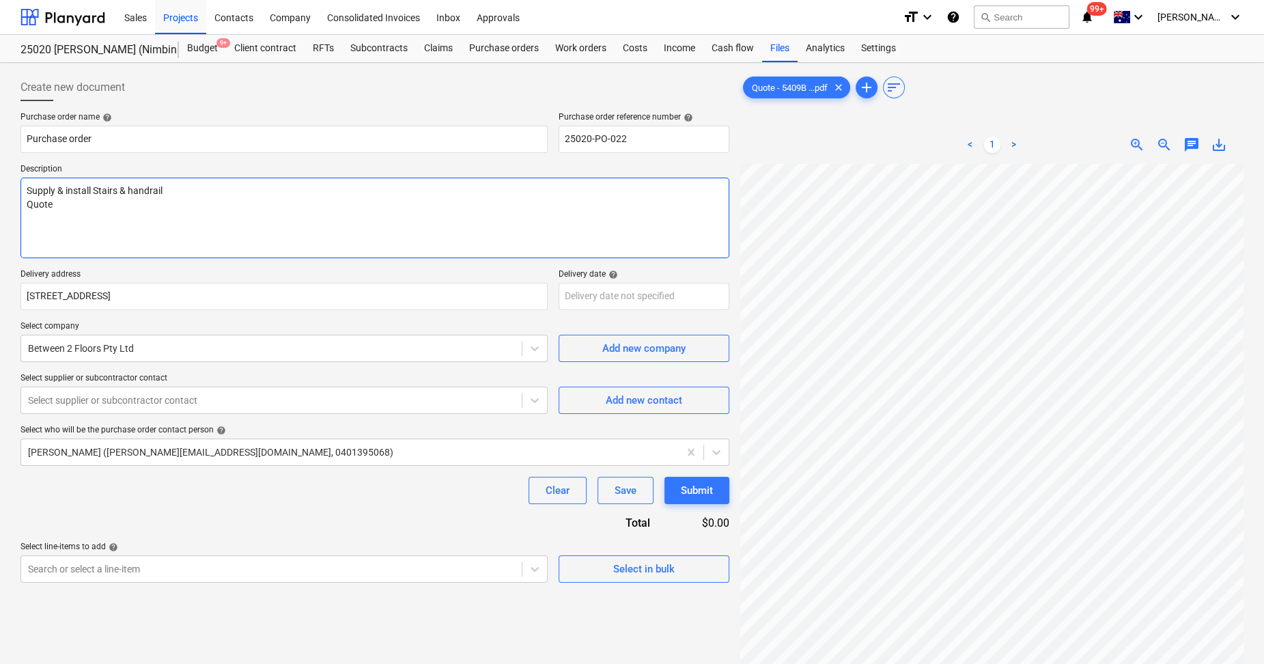
type textarea "Supply & install Stairs & handrail Quote"
type textarea "x"
type textarea "Supply & install Stairs & handrail Quote:"
type textarea "x"
type textarea "Supply & install Stairs & handrail Quote:"
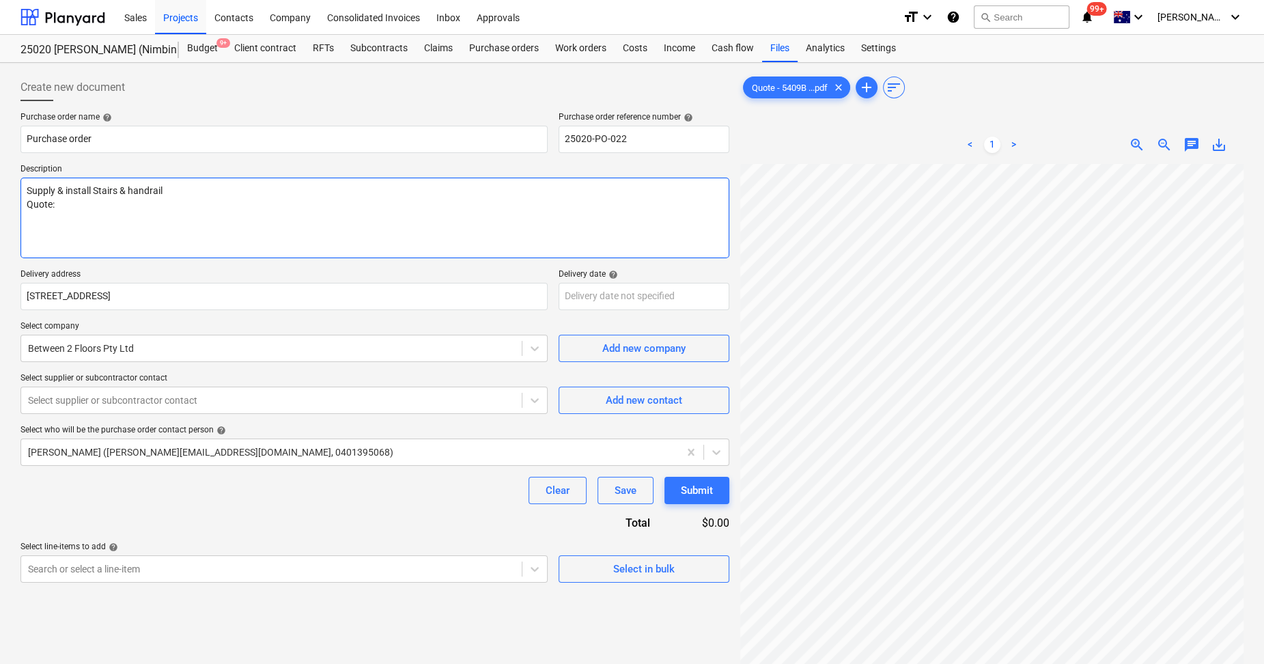
type textarea "x"
type textarea "Supply & install Stairs & handrail Quote: 5"
type textarea "x"
type textarea "Supply & install Stairs & handrail Quote: 54"
type textarea "x"
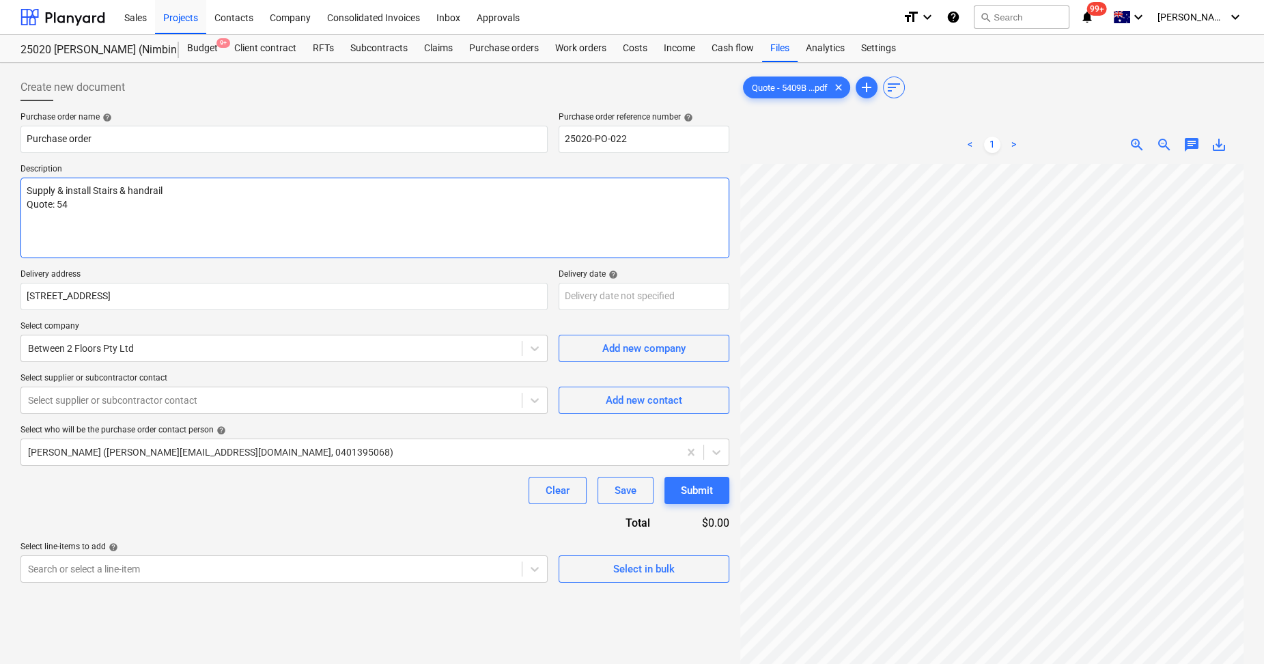
type textarea "Supply & install Stairs & handrail Quote: 540"
type textarea "x"
type textarea "Supply & install Stairs & handrail Quote: 5409"
type textarea "x"
type textarea "Supply & install Stairs & handrail Quote: 5409B"
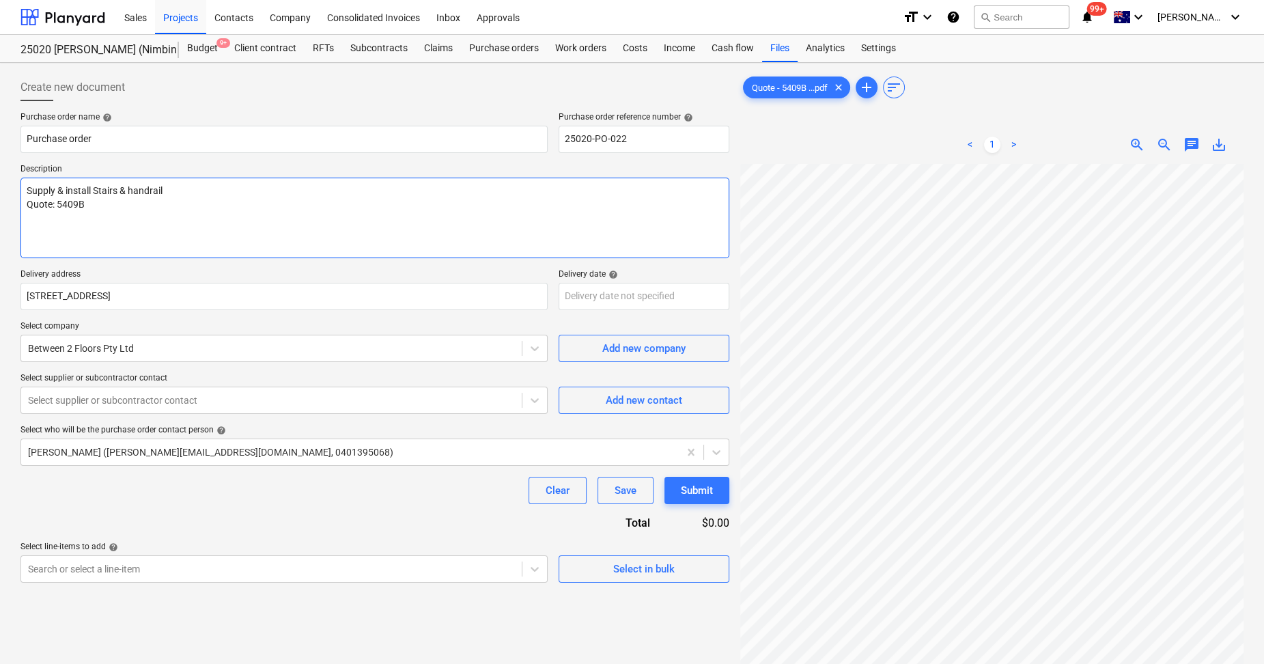
type textarea "x"
type textarea "Supply & install Stairs & handrail Quote: 5409B"
type textarea "x"
type textarea "Supply & install Stairs & handrail Quote: 5409B Da"
type textarea "x"
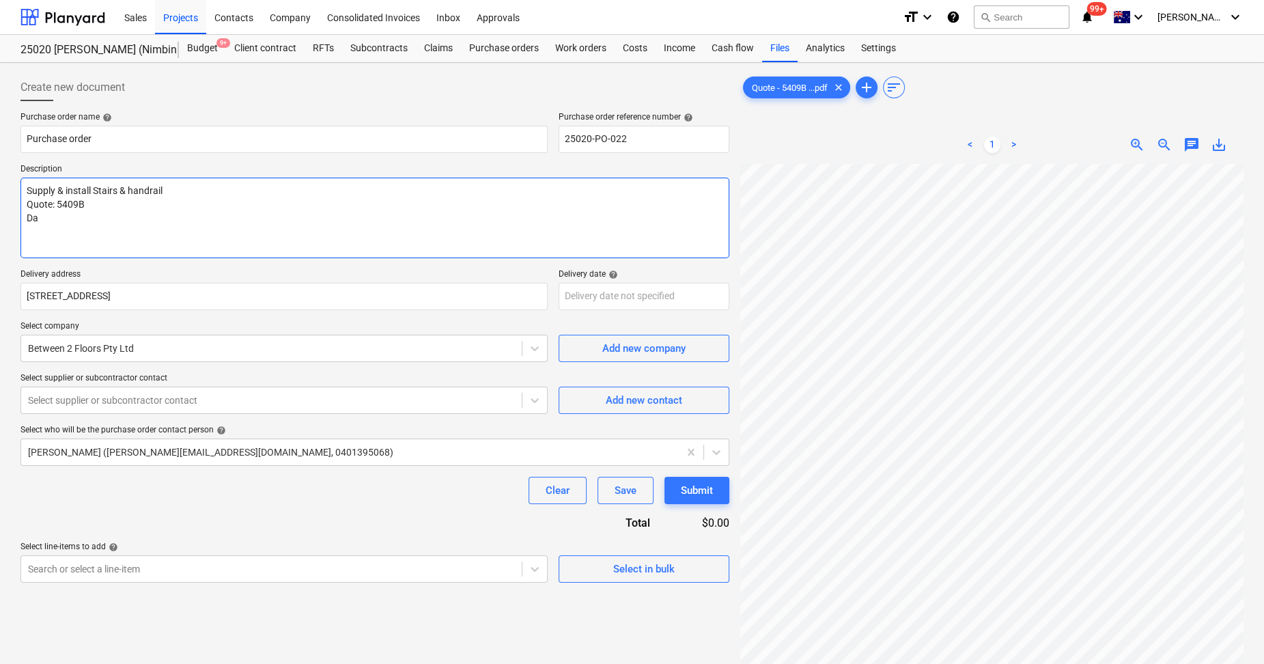
type textarea "Supply & install Stairs & handrail Quote: 5409B Dat"
type textarea "x"
type textarea "Supply & install Stairs & handrail Quote: 5409B Date"
type textarea "x"
type textarea "Supply & install Stairs & handrail Quote: 5409B Dated"
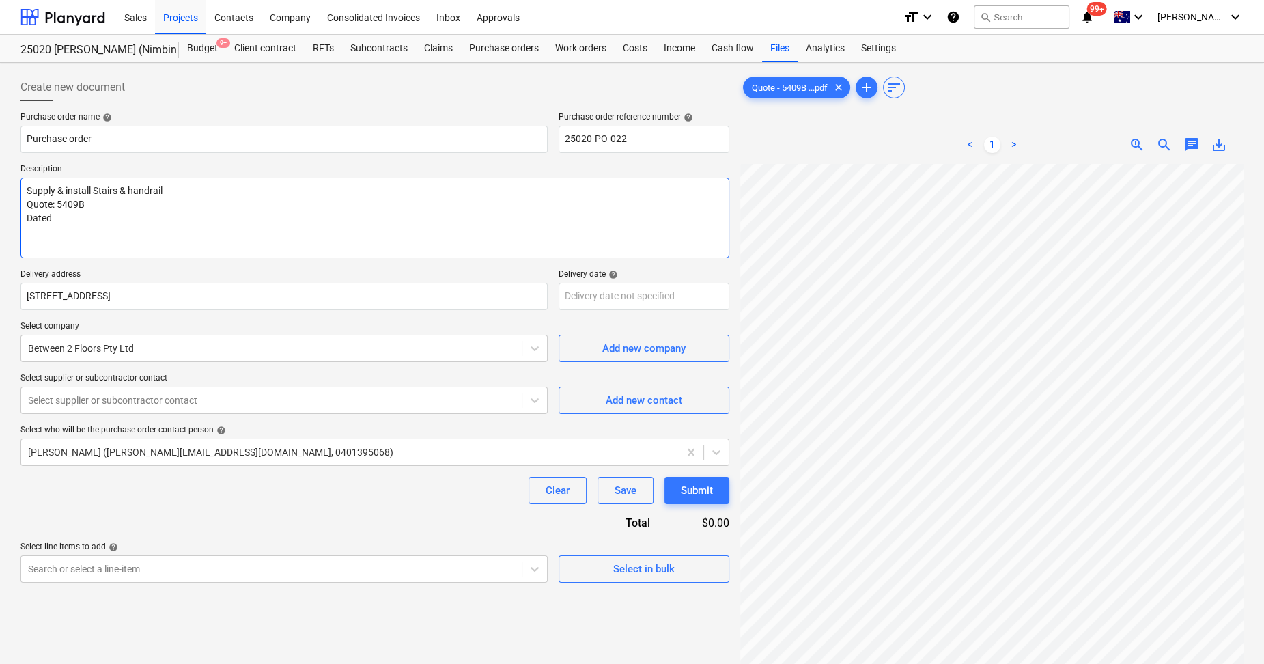
type textarea "x"
type textarea "Supply & install Stairs & handrail Quote: 5409B Dated:"
type textarea "x"
type textarea "Supply & install Stairs & handrail Quote: 5409B Dated:"
type textarea "x"
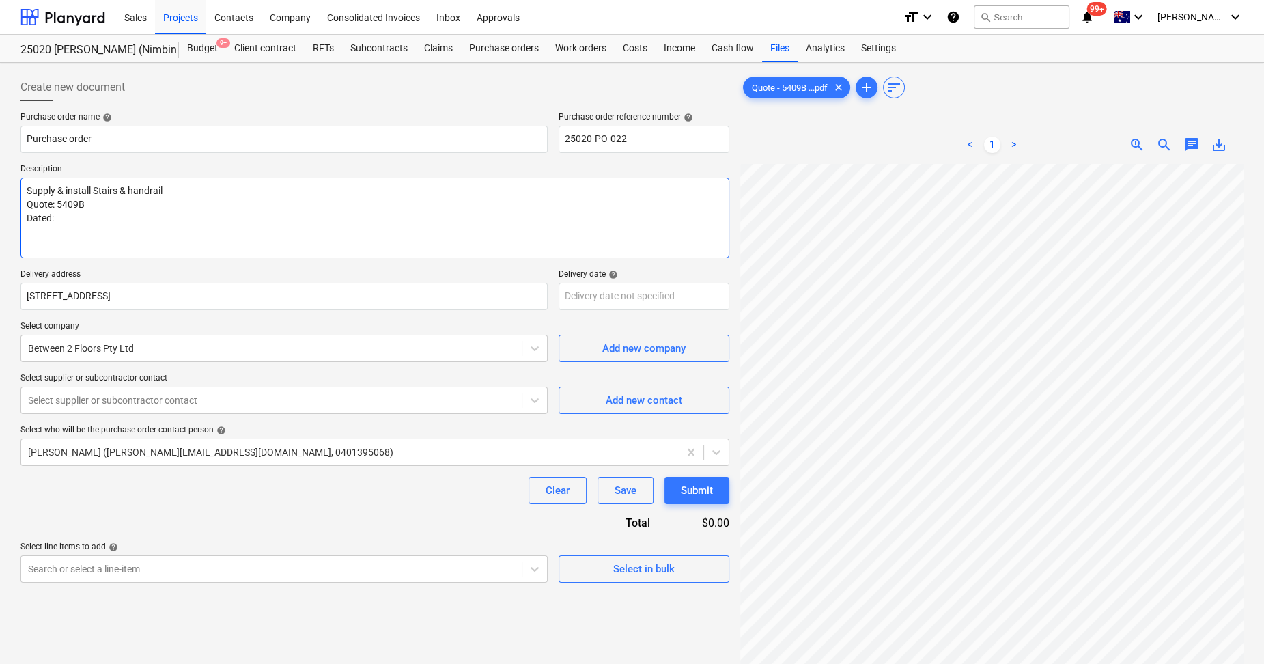
type textarea "Supply & install Stairs & handrail Quote: 5409B Dated: 1"
type textarea "x"
type textarea "Supply & install Stairs & handrail Quote: 5409B Dated: 11"
type textarea "x"
type textarea "Supply & install Stairs & handrail Quote: 5409B Dated: 11/"
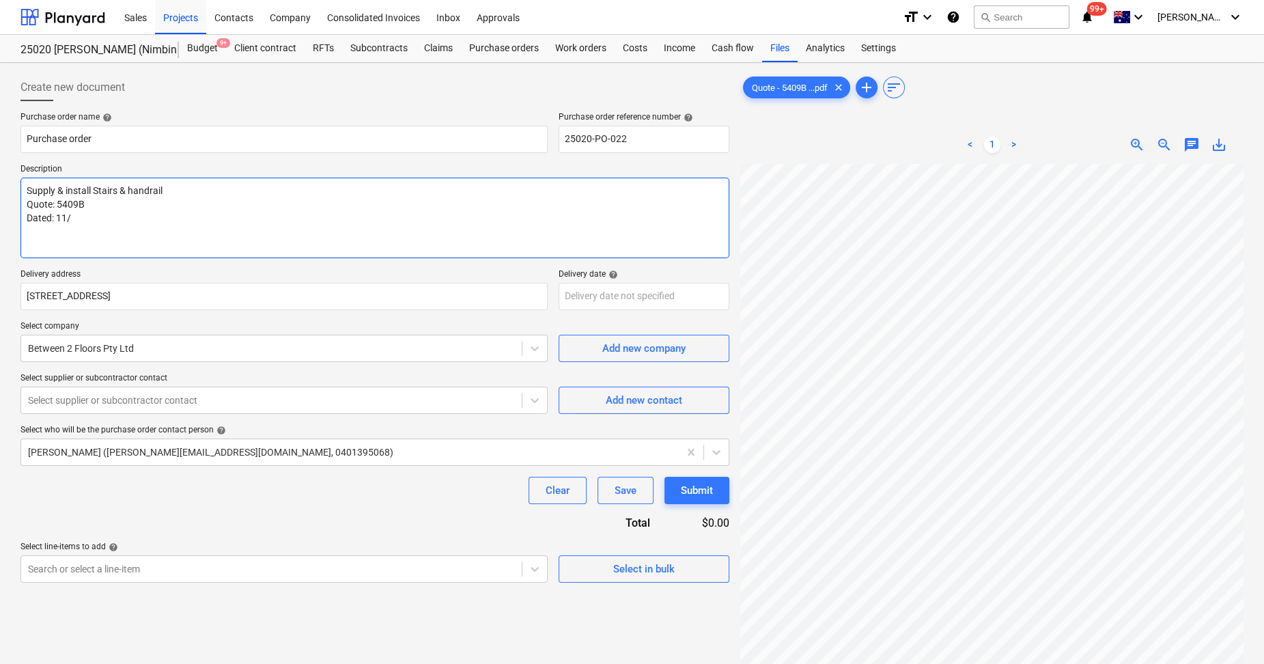
type textarea "x"
type textarea "Supply & install Stairs & handrail Quote: 5409B Dated: 11/0"
type textarea "x"
type textarea "Supply & install Stairs & handrail Quote: 5409B Dated: 11/09"
type textarea "x"
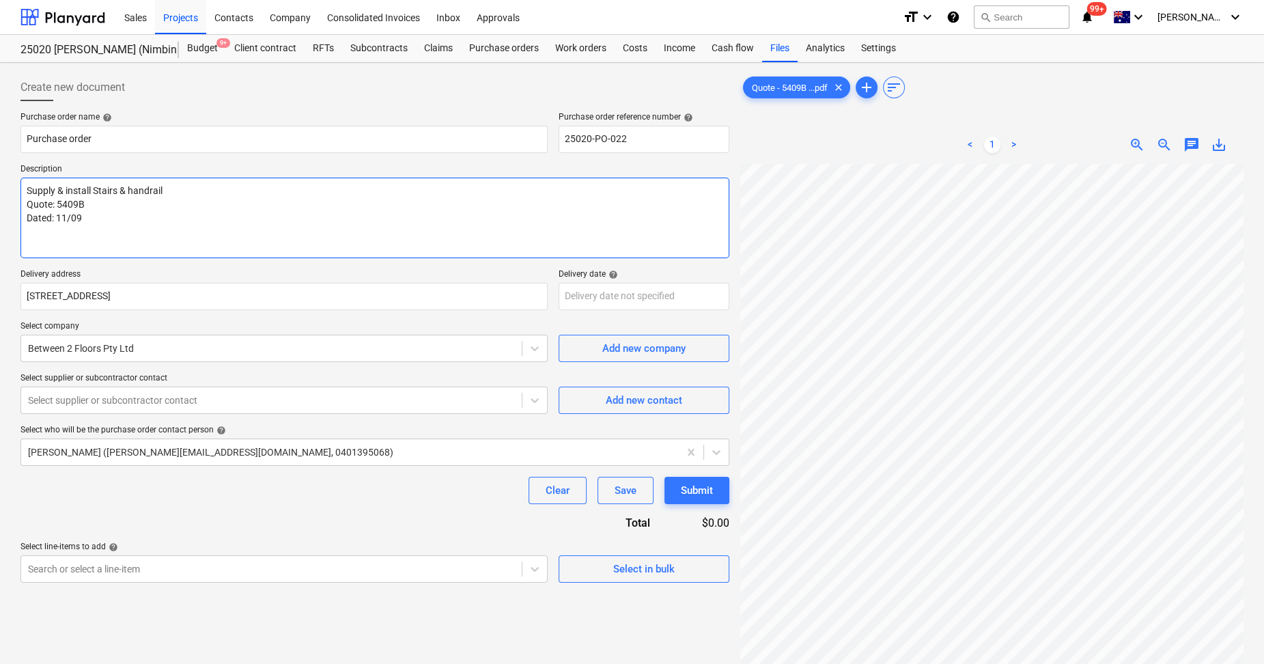
type textarea "Supply & install Stairs & handrail Quote: 5409B Dated: 11/09/"
type textarea "x"
type textarea "Supply & install Stairs & handrail Quote: 5409B Dated: 11/09/2"
type textarea "x"
type textarea "Supply & install Stairs & handrail Quote: 5409B Dated: [DATE]"
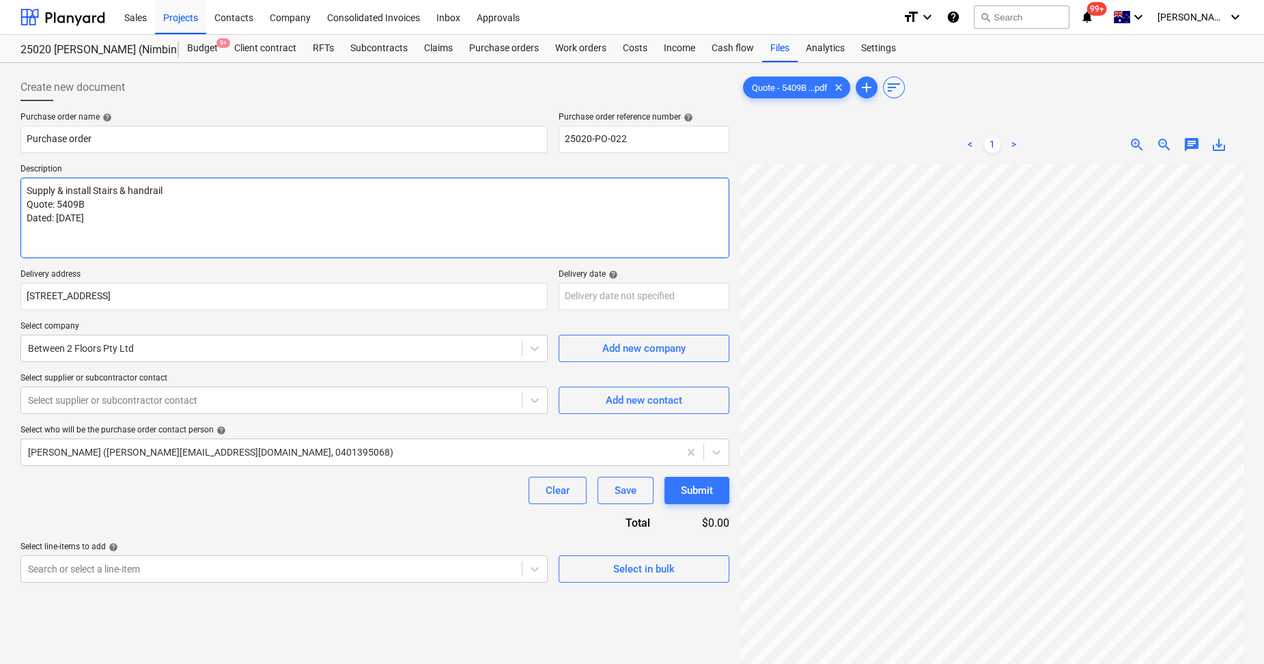
type textarea "x"
type textarea "Supply & install Stairs & handrail Quote: 5409B Dated: 11/09/202"
type textarea "x"
type textarea "Supply & install Stairs & handrail Quote: 5409B Dated: [DATE]"
type textarea "x"
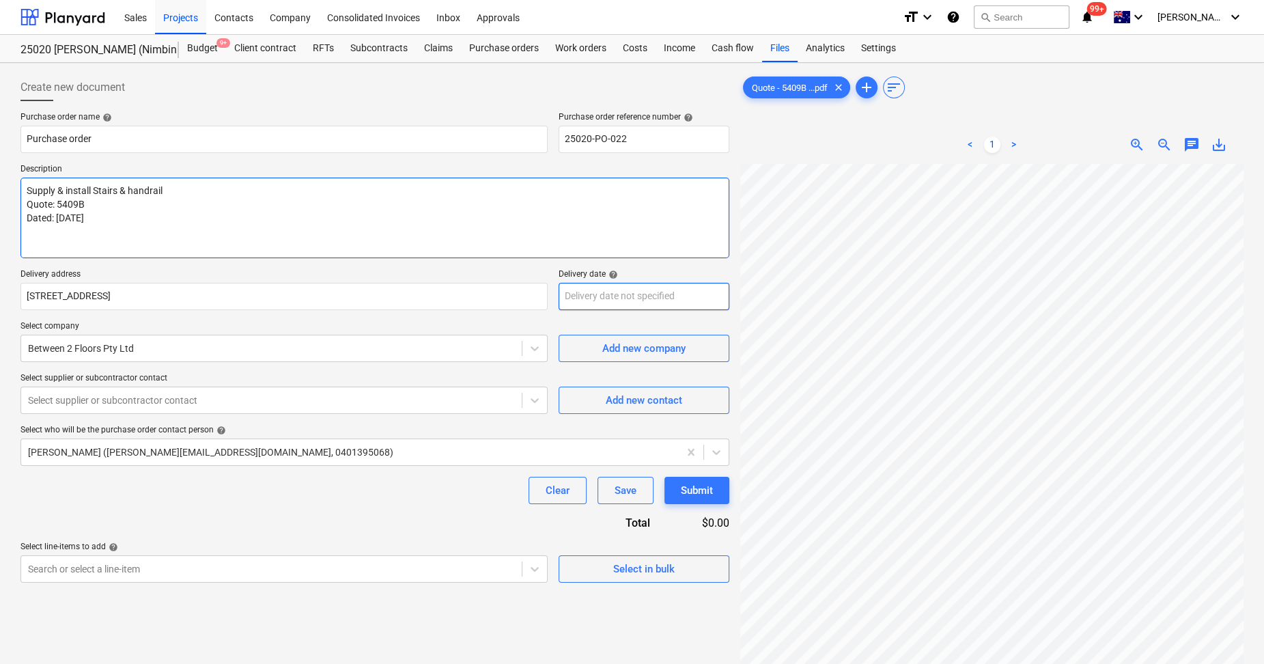
type textarea "Supply & install Stairs & handrail Quote: 5409B Dated: [DATE]"
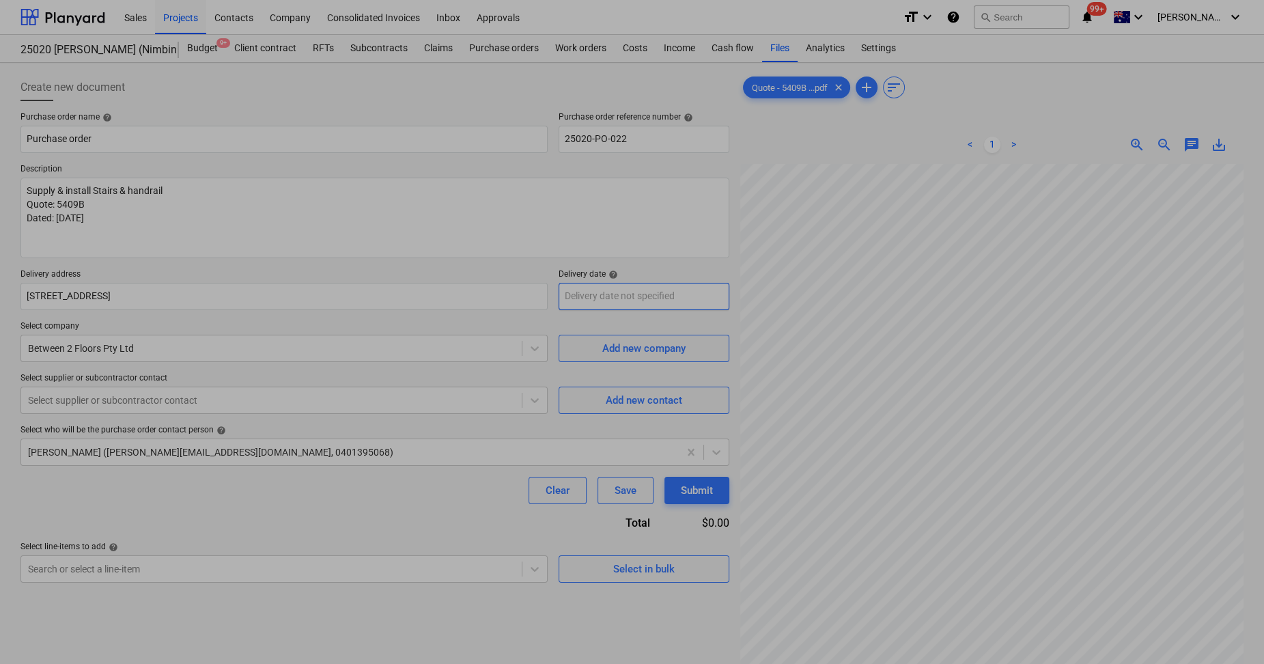
click at [671, 283] on body "Sales Projects Contacts Company Consolidated Invoices Inbox Approvals format_si…" at bounding box center [632, 332] width 1264 height 664
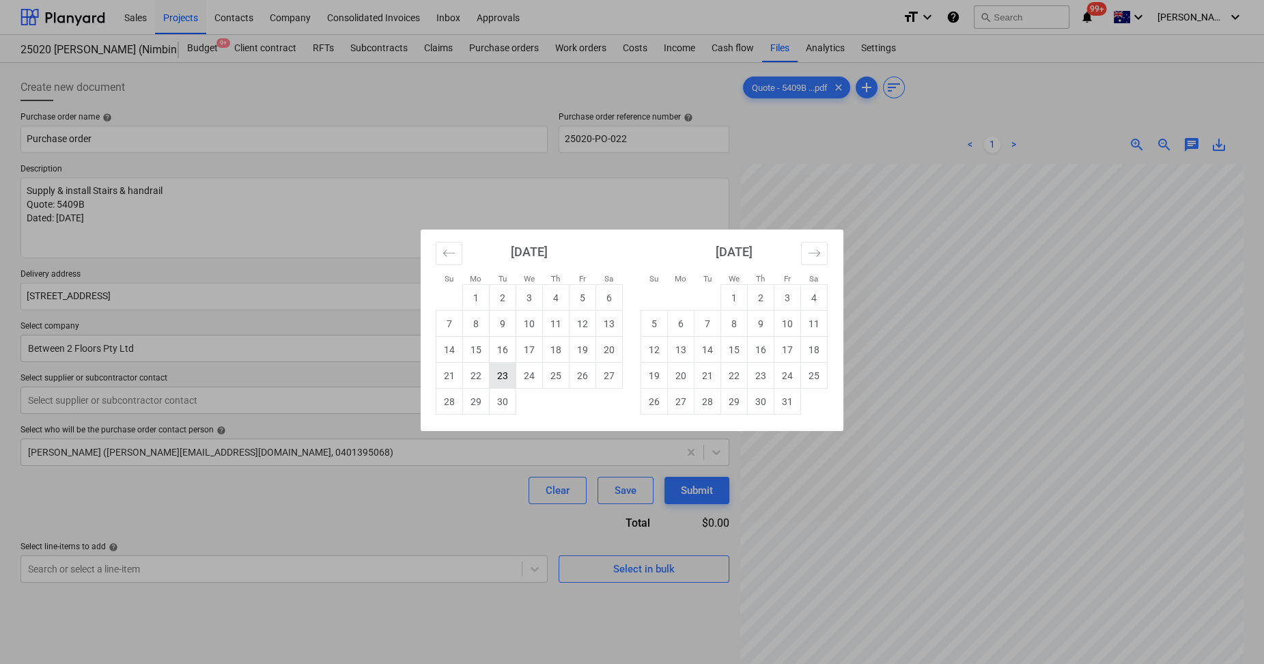
click at [508, 375] on td "23" at bounding box center [503, 376] width 27 height 26
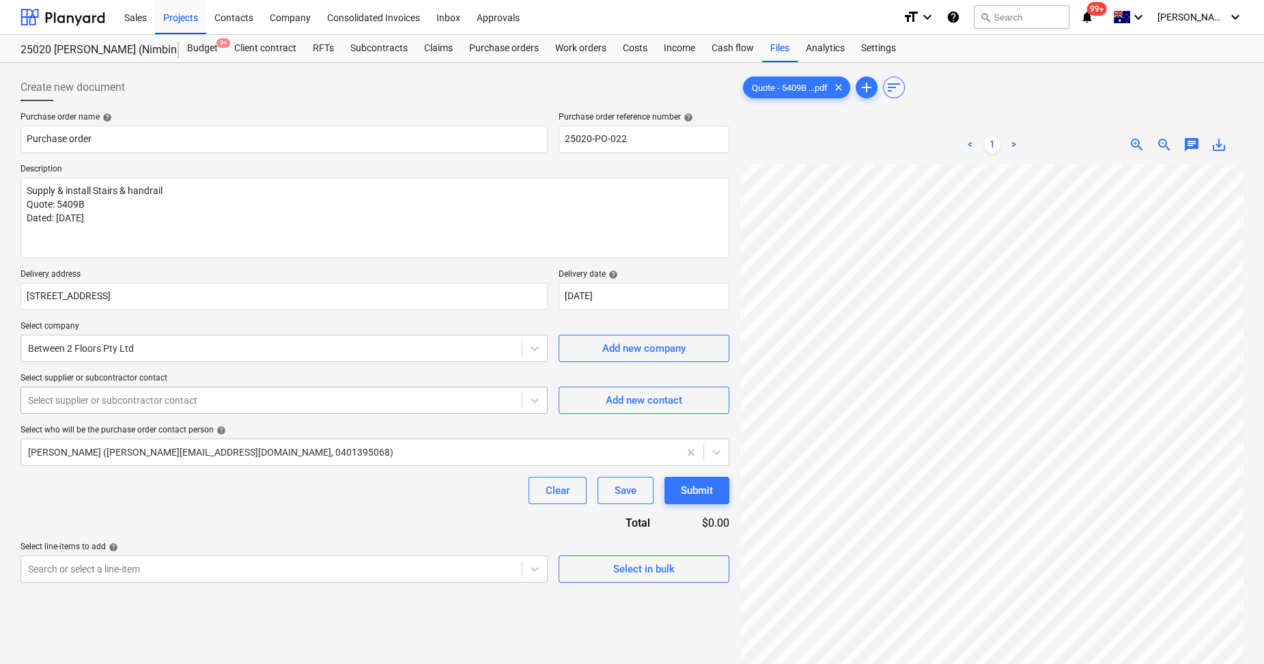
click at [93, 397] on div at bounding box center [271, 400] width 487 height 14
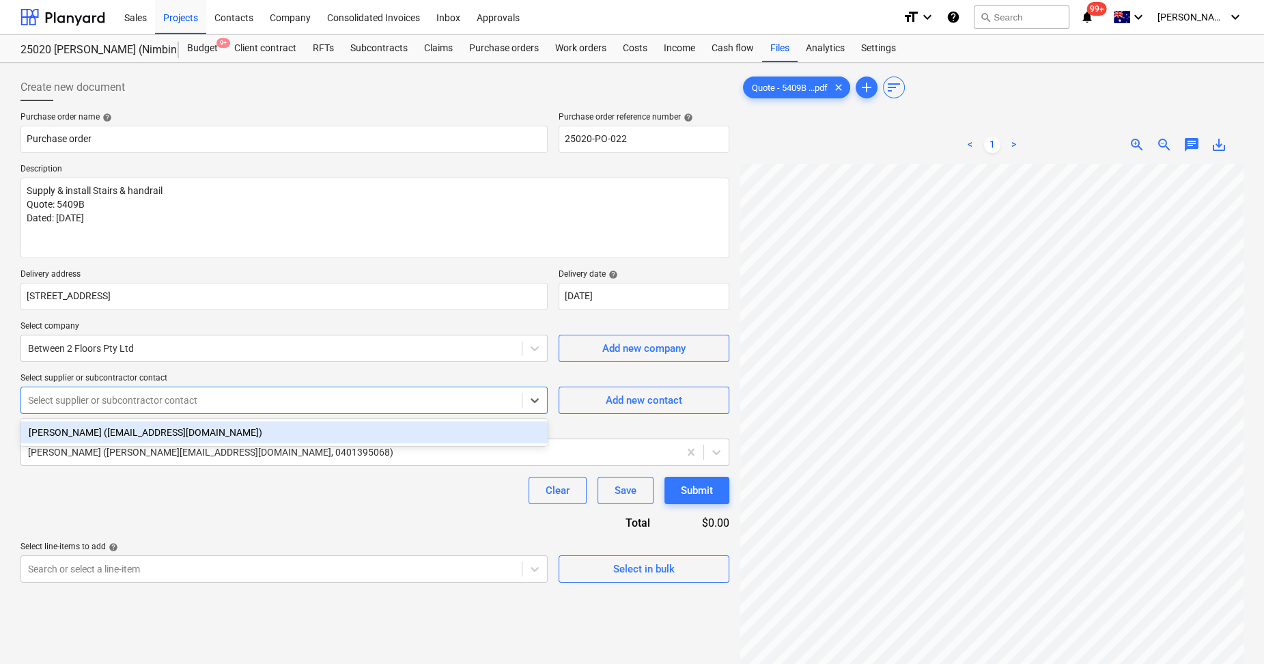
click at [100, 434] on div "[PERSON_NAME] ([EMAIL_ADDRESS][DOMAIN_NAME])" at bounding box center [283, 432] width 527 height 22
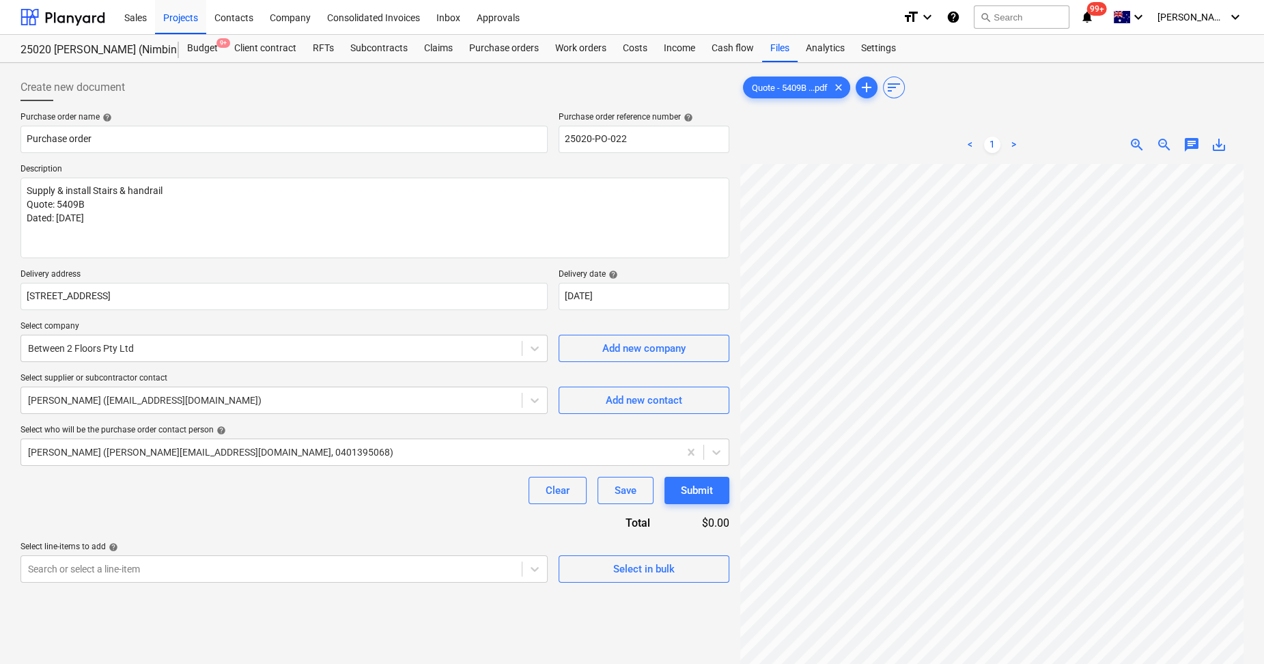
drag, startPoint x: 131, startPoint y: 498, endPoint x: 140, endPoint y: 505, distance: 11.6
click at [132, 498] on div "Clear Save Submit" at bounding box center [374, 490] width 709 height 27
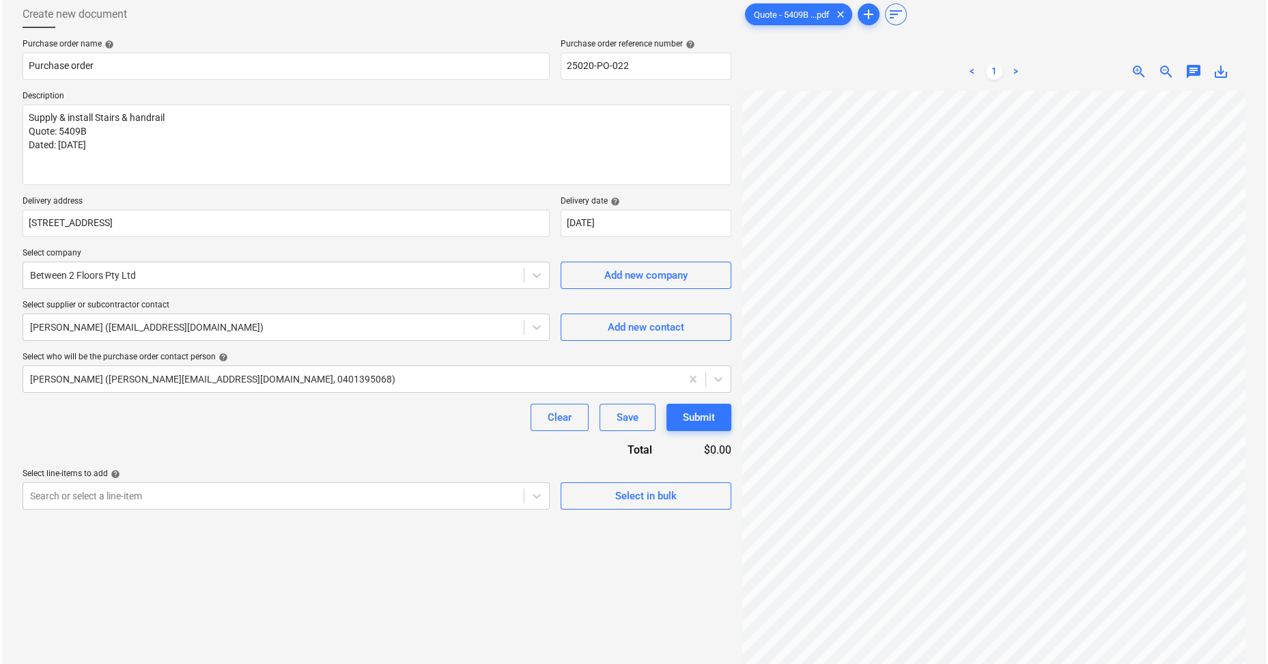
scroll to position [136, 0]
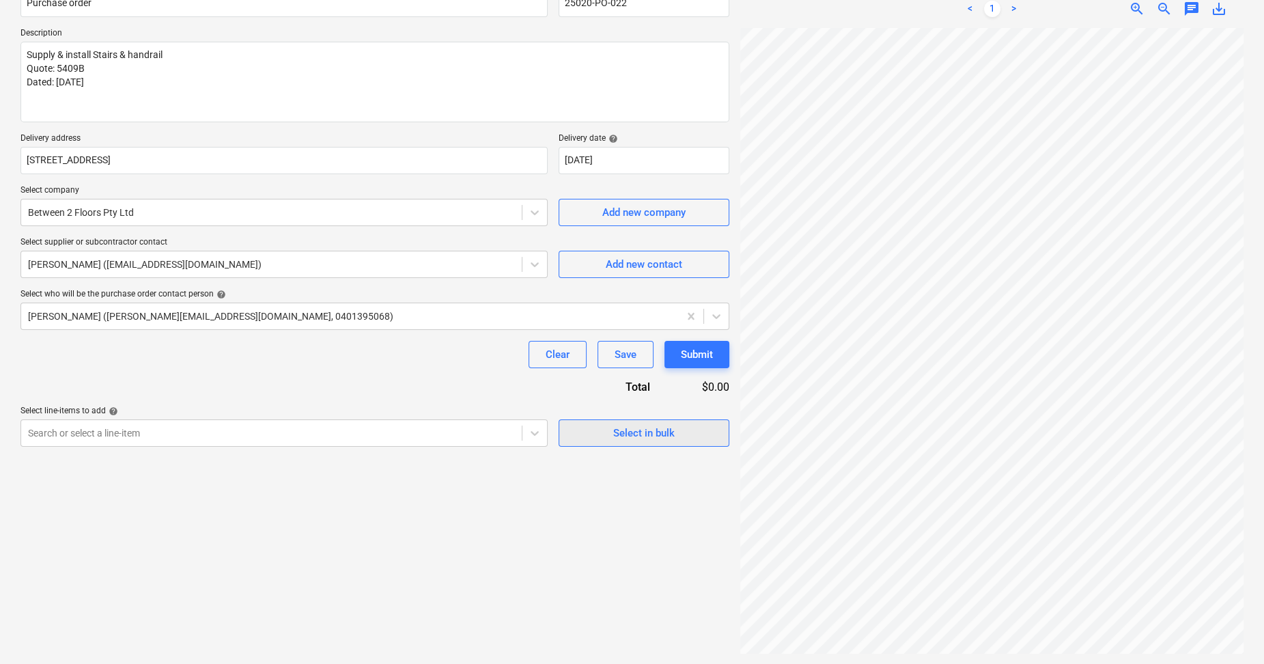
click at [634, 432] on div "Select in bulk" at bounding box center [643, 433] width 61 height 18
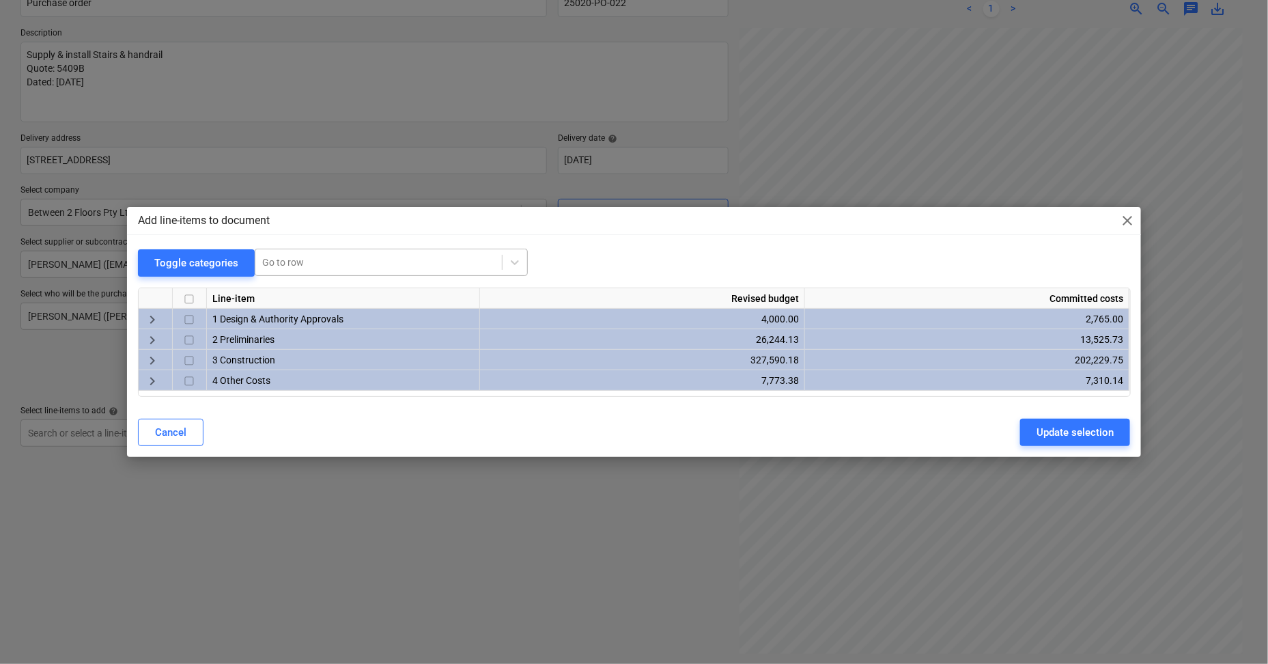
click at [312, 257] on div at bounding box center [378, 262] width 233 height 14
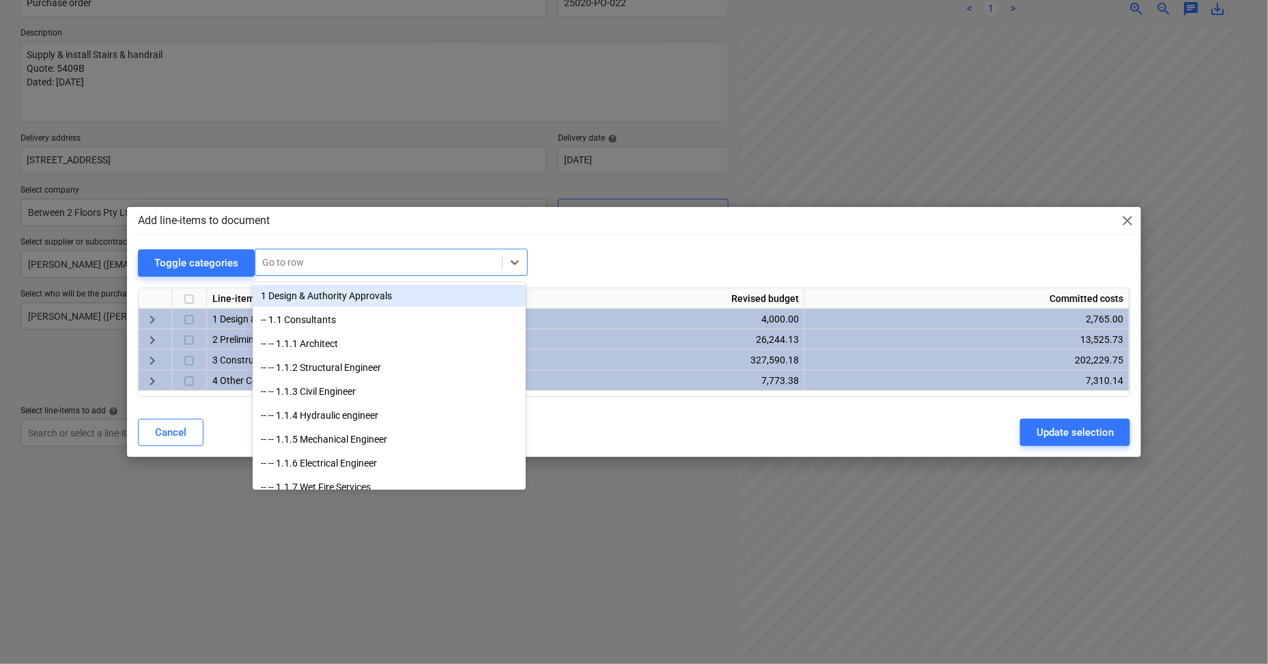
click at [312, 257] on div at bounding box center [378, 262] width 233 height 14
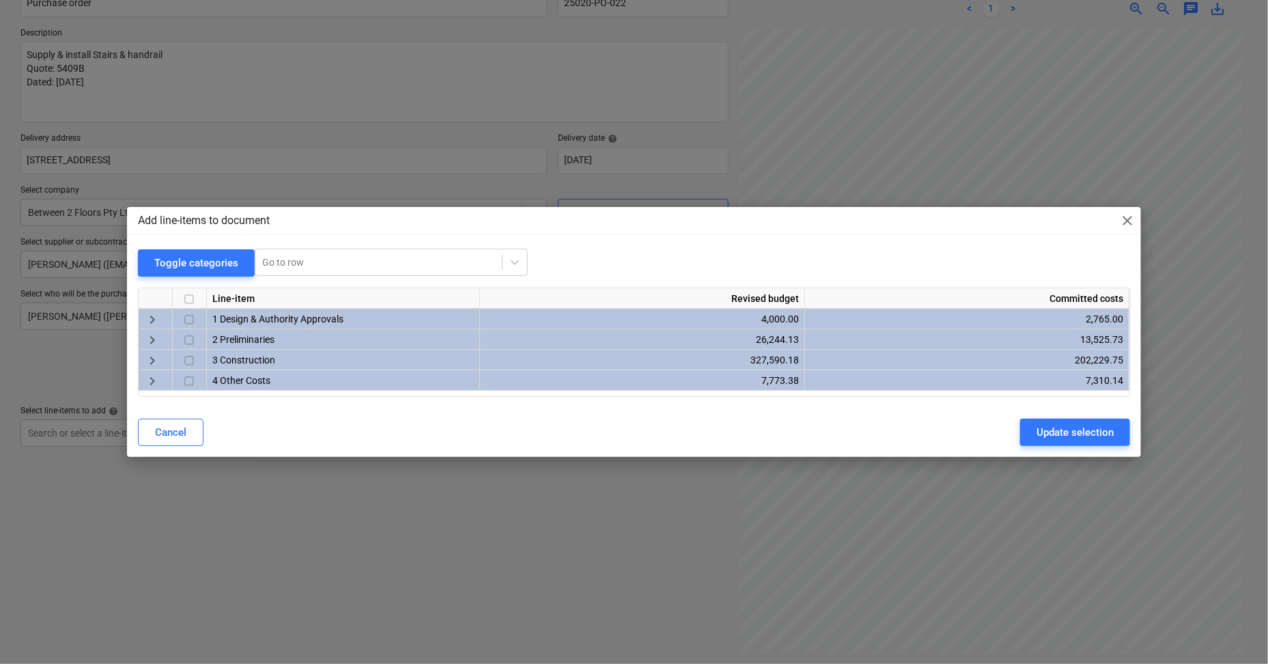
click at [104, 438] on div "Add line-items to document close Toggle categories Go to row Line-item Revised …" at bounding box center [634, 332] width 1268 height 664
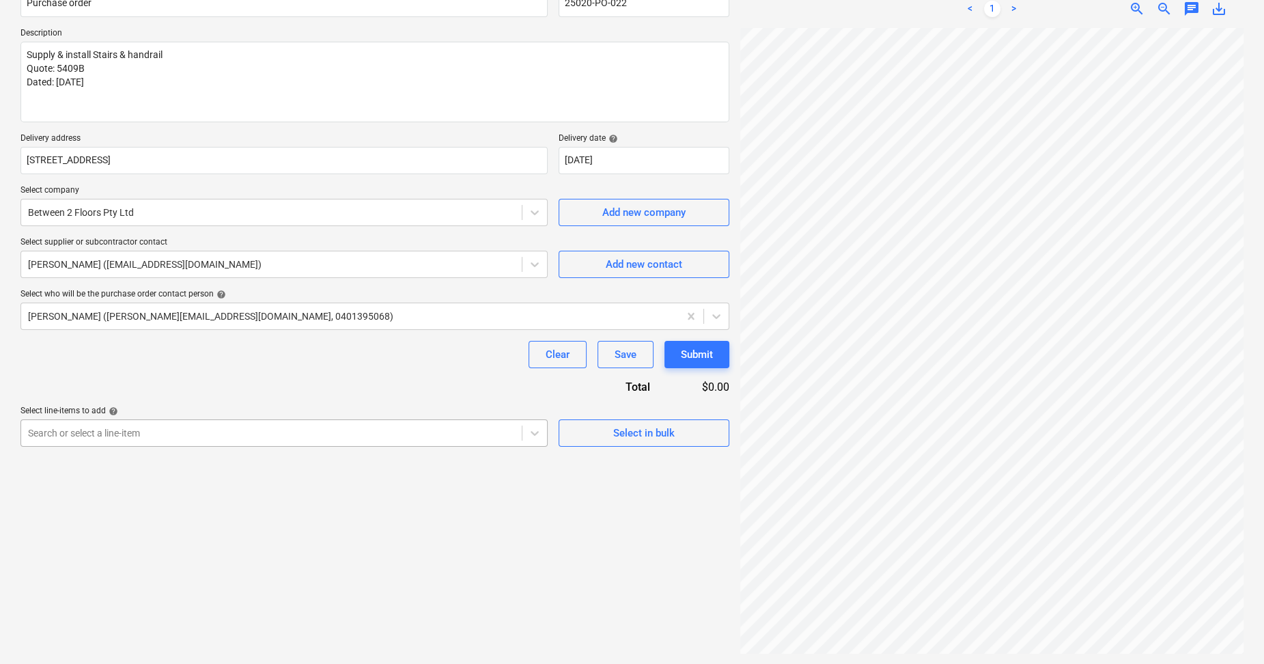
click at [211, 430] on div at bounding box center [271, 433] width 487 height 14
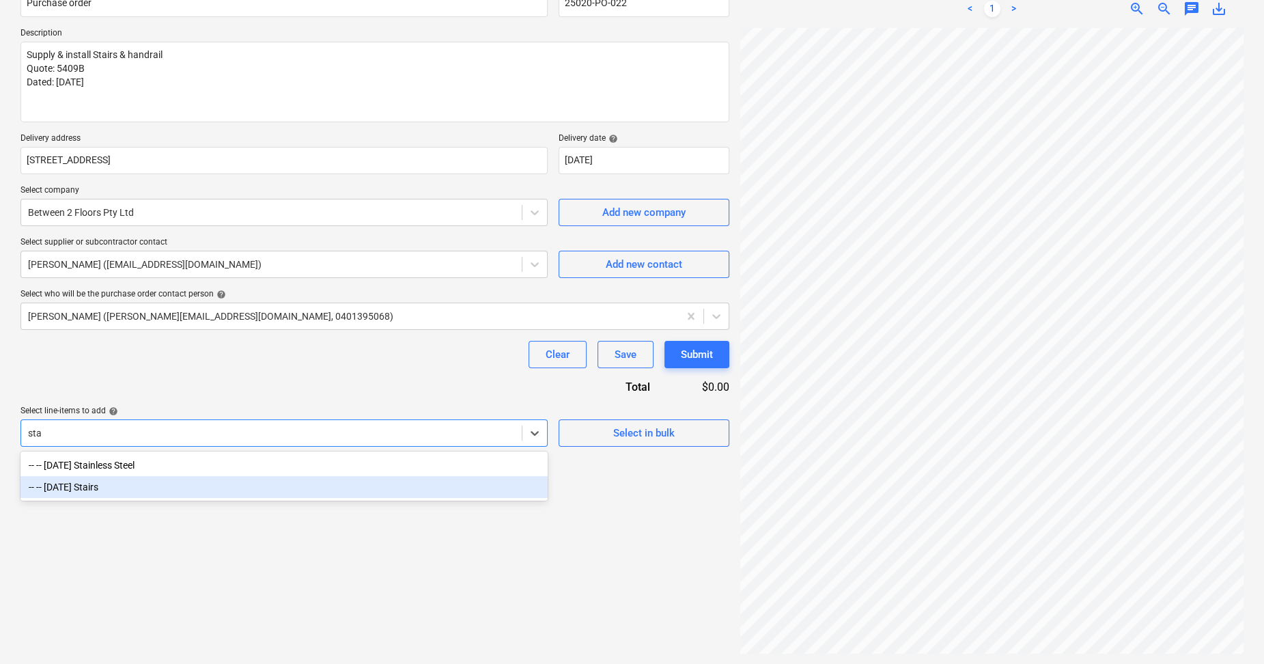
click at [132, 495] on div "-- -- [DATE] Stairs" at bounding box center [283, 487] width 527 height 22
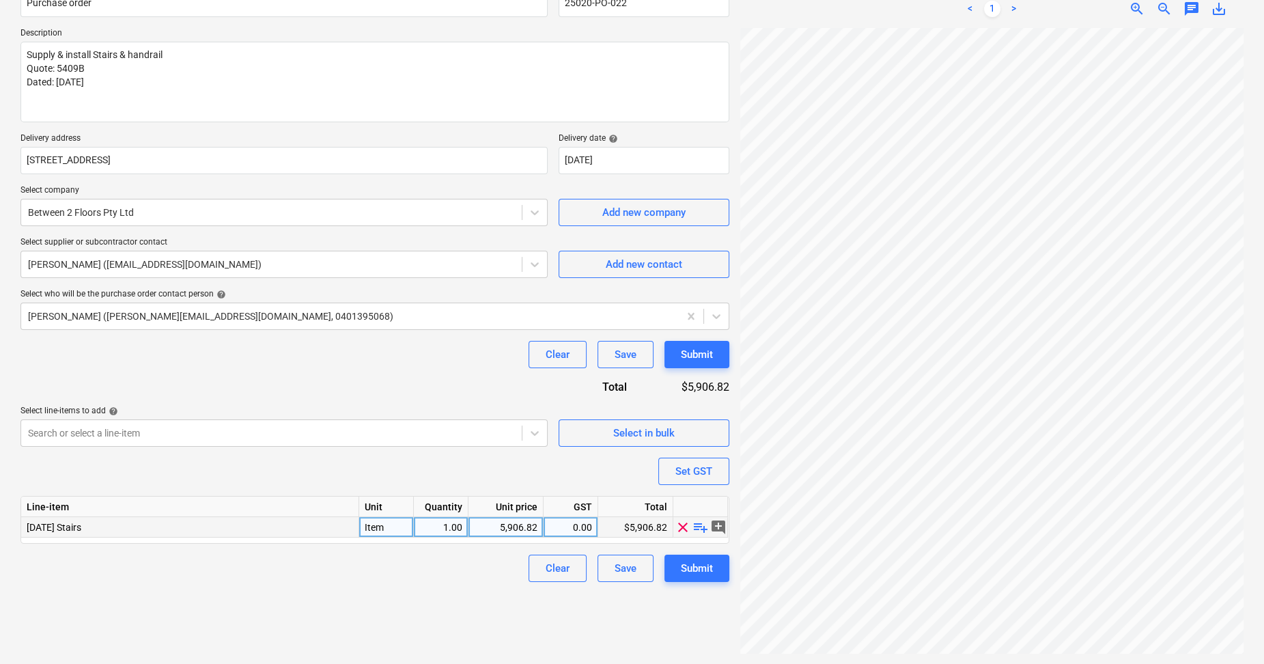
click at [700, 529] on span "playlist_add" at bounding box center [700, 526] width 16 height 16
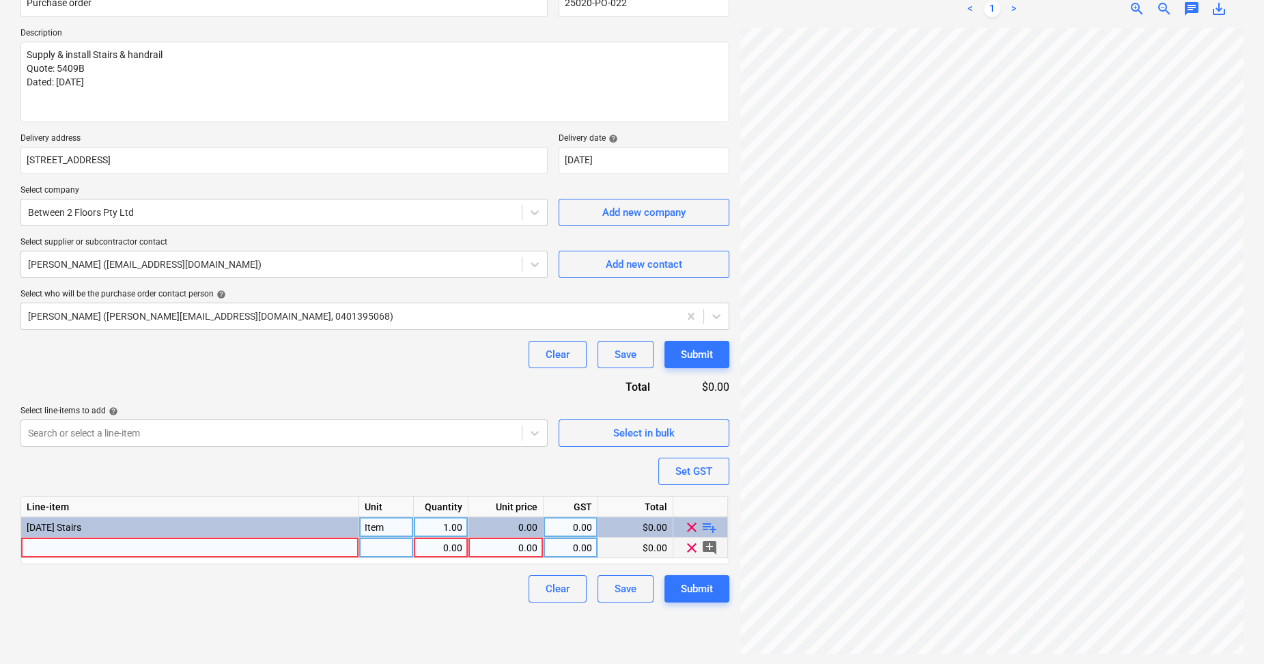
click at [386, 544] on div at bounding box center [386, 547] width 55 height 20
click at [709, 522] on span "playlist_add" at bounding box center [709, 526] width 16 height 16
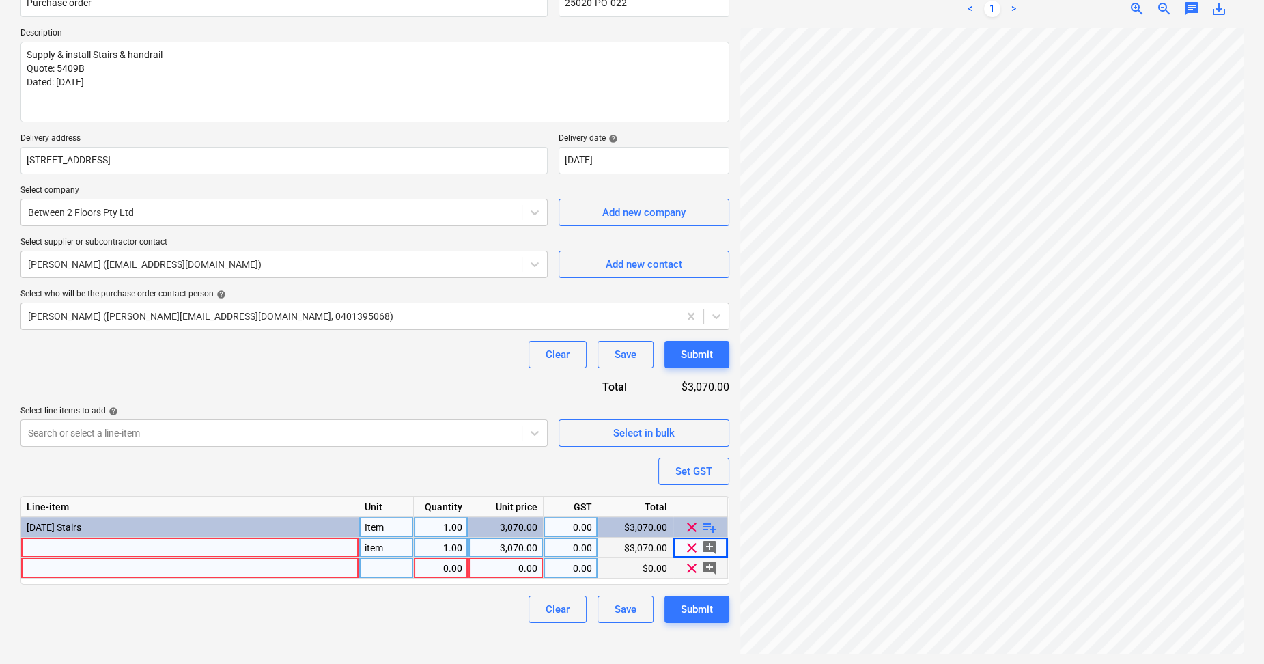
click at [524, 564] on div "0.00" at bounding box center [506, 568] width 64 height 20
click at [445, 565] on div "1.00" at bounding box center [440, 568] width 43 height 20
click at [376, 565] on div "pcs" at bounding box center [386, 568] width 55 height 20
click at [466, 619] on div "Clear Save Submit" at bounding box center [374, 608] width 709 height 27
click at [177, 541] on div at bounding box center [190, 547] width 338 height 20
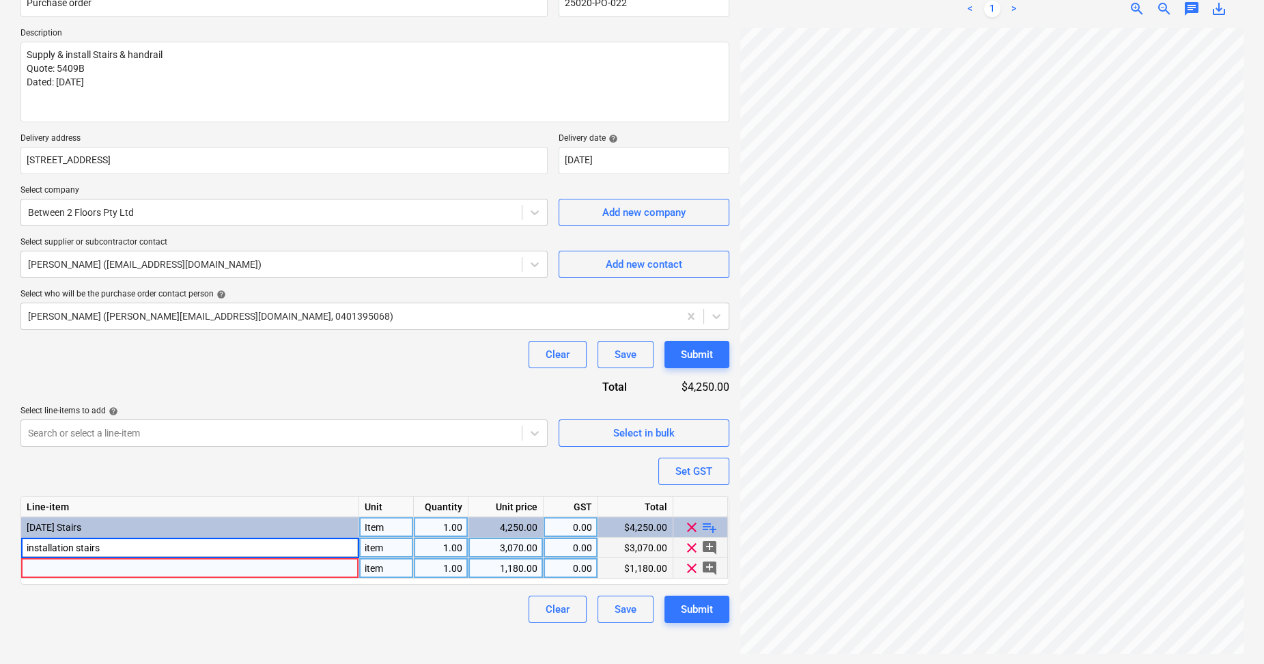
drag, startPoint x: 27, startPoint y: 546, endPoint x: 48, endPoint y: 543, distance: 20.8
click at [28, 546] on input "installation stairs" at bounding box center [189, 547] width 337 height 20
click at [75, 568] on div at bounding box center [190, 568] width 338 height 20
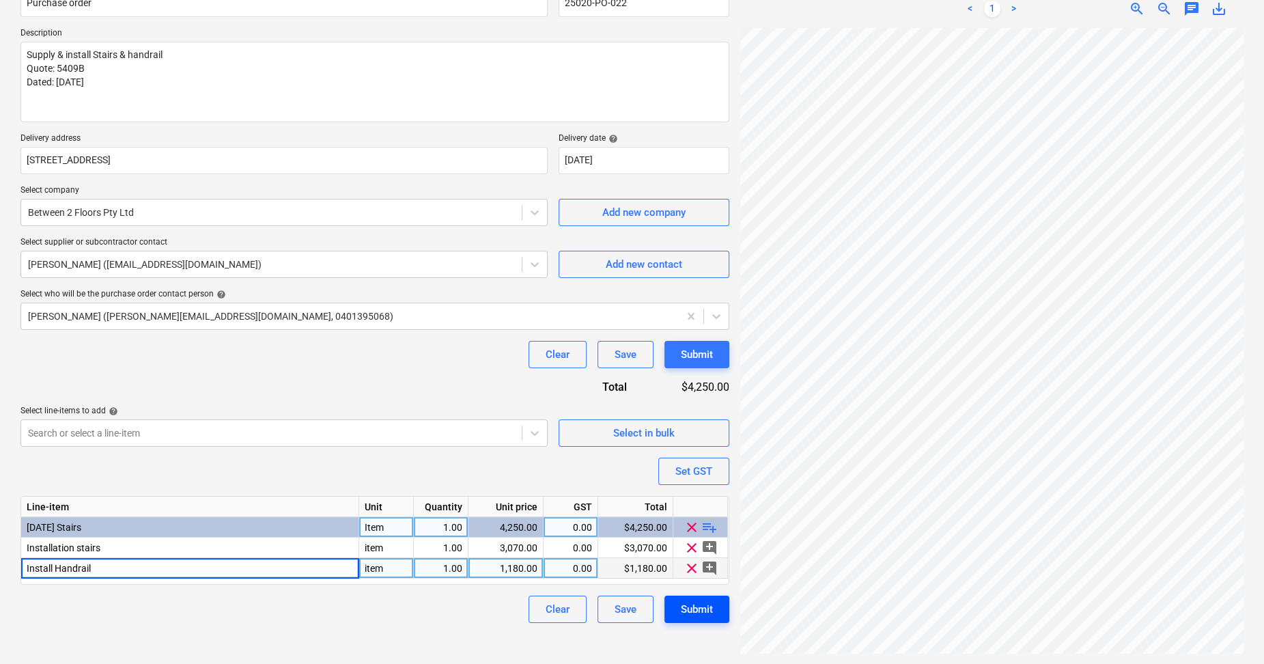
click at [686, 615] on div "Submit" at bounding box center [697, 609] width 32 height 18
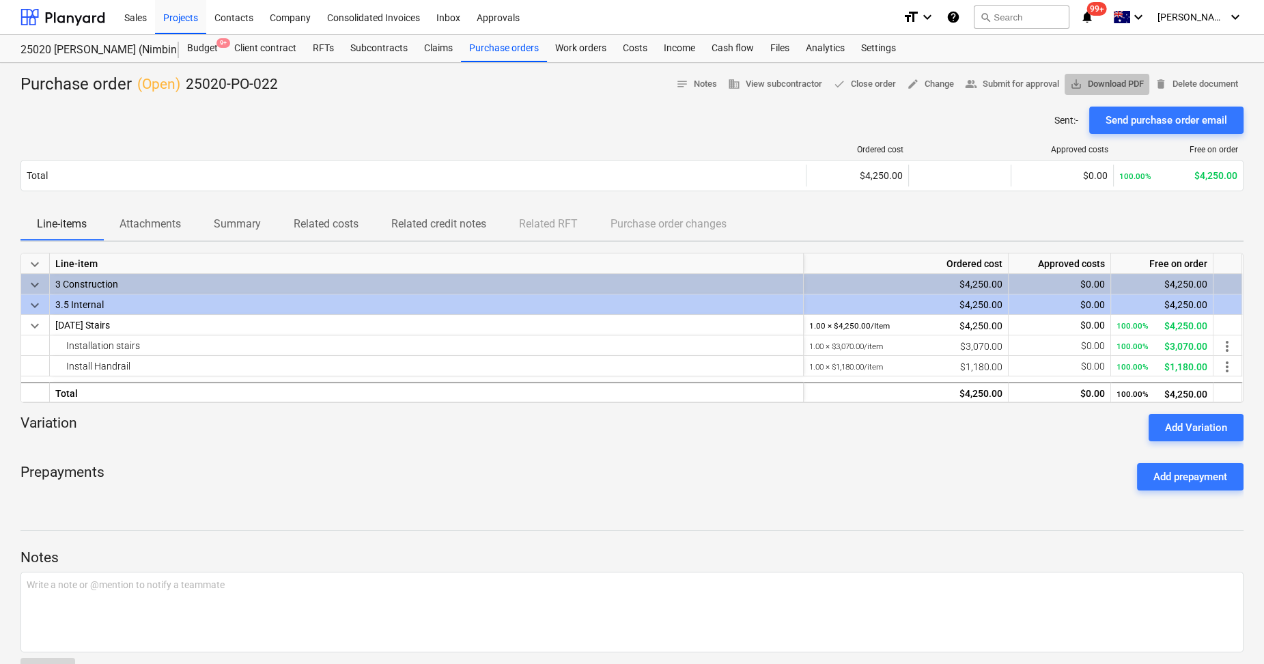
click at [1112, 84] on span "save_alt Download PDF" at bounding box center [1107, 84] width 74 height 16
click at [1068, 549] on p "Notes" at bounding box center [631, 557] width 1223 height 19
click at [212, 46] on div "Budget 9+" at bounding box center [202, 48] width 47 height 27
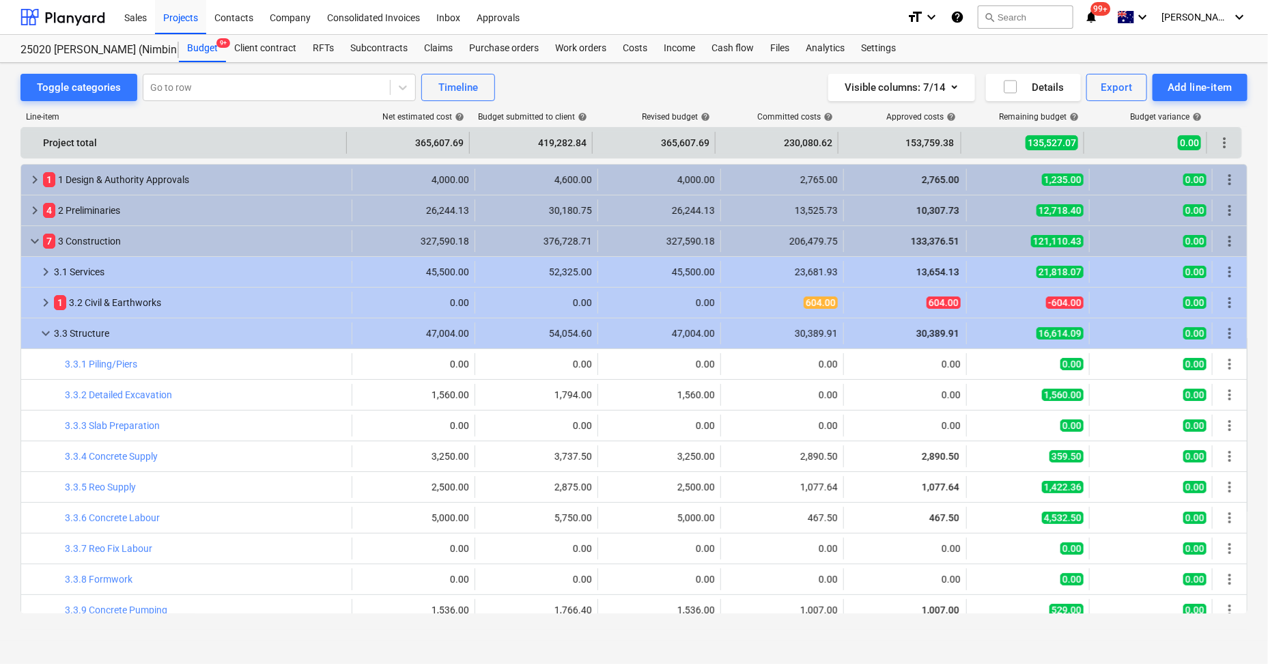
scroll to position [542, 0]
